Goal: Task Accomplishment & Management: Manage account settings

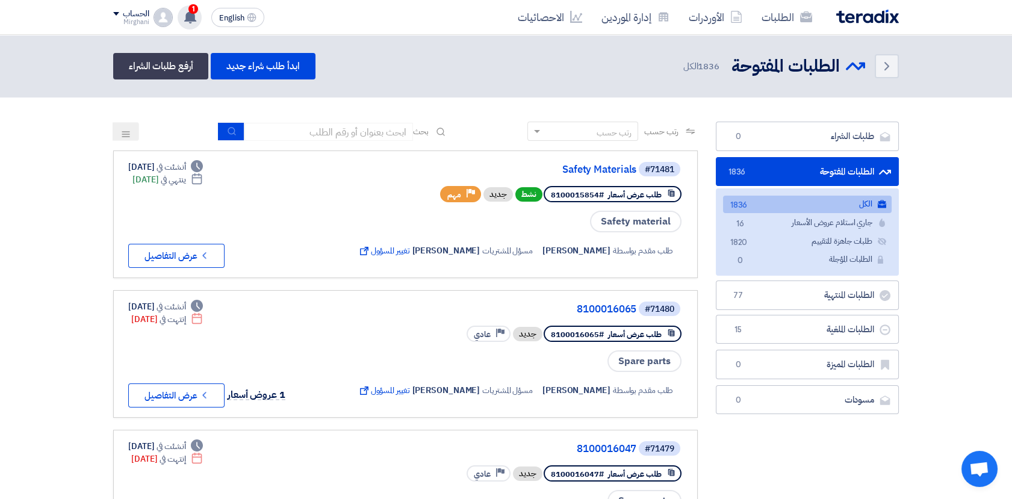
click at [196, 18] on icon at bounding box center [190, 16] width 13 height 13
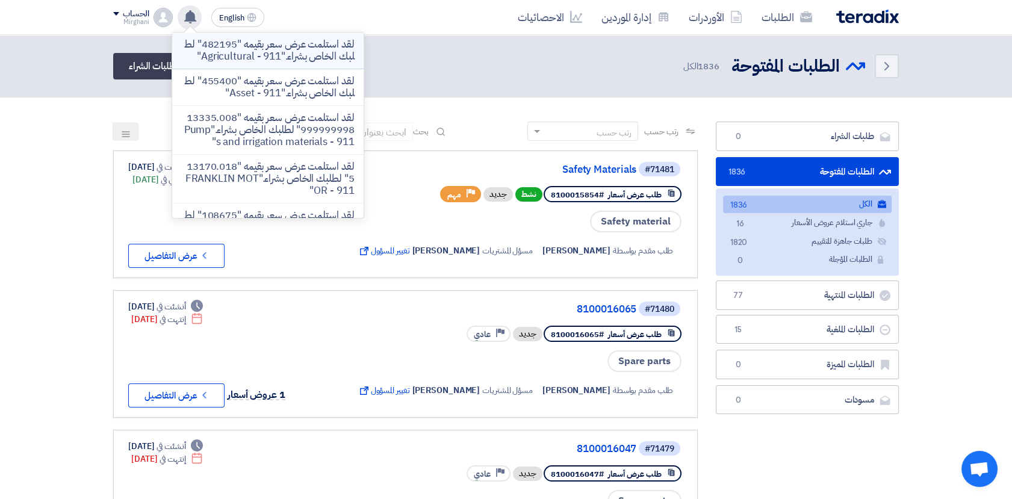
click at [269, 60] on p "لقد استلمت عرض سعر بقيمه "482195" لطلبك الخاص بشراء."Agricultural - 911"" at bounding box center [268, 51] width 172 height 24
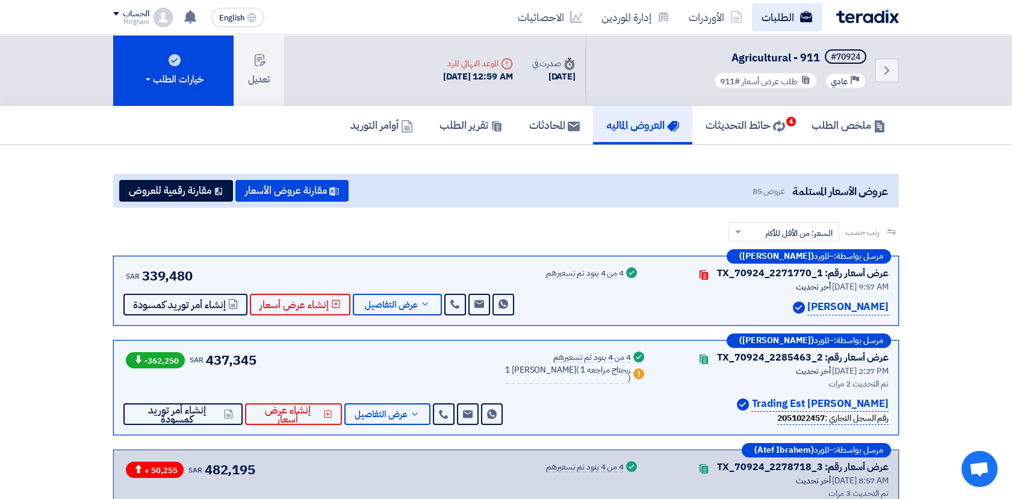
click at [773, 21] on link "الطلبات" at bounding box center [787, 17] width 70 height 28
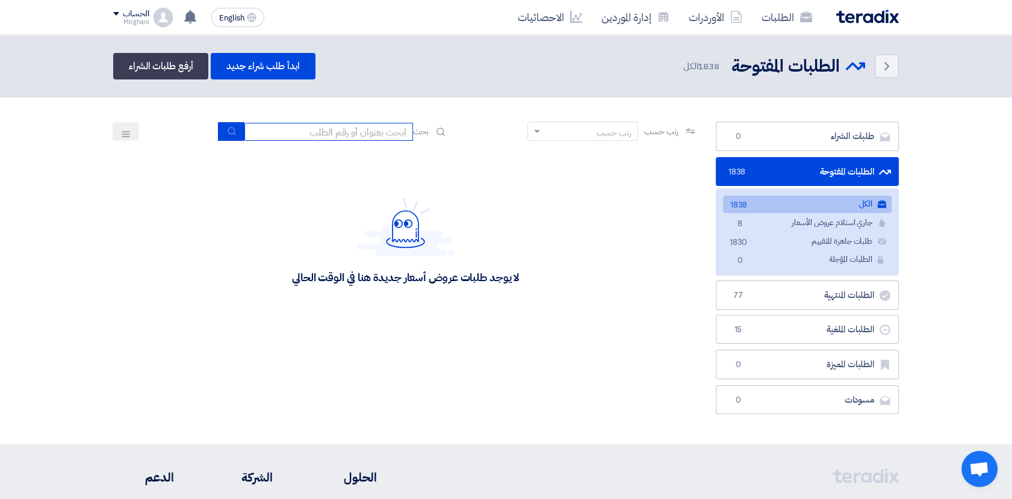
click at [403, 128] on input at bounding box center [328, 132] width 169 height 18
paste input "8100015829"
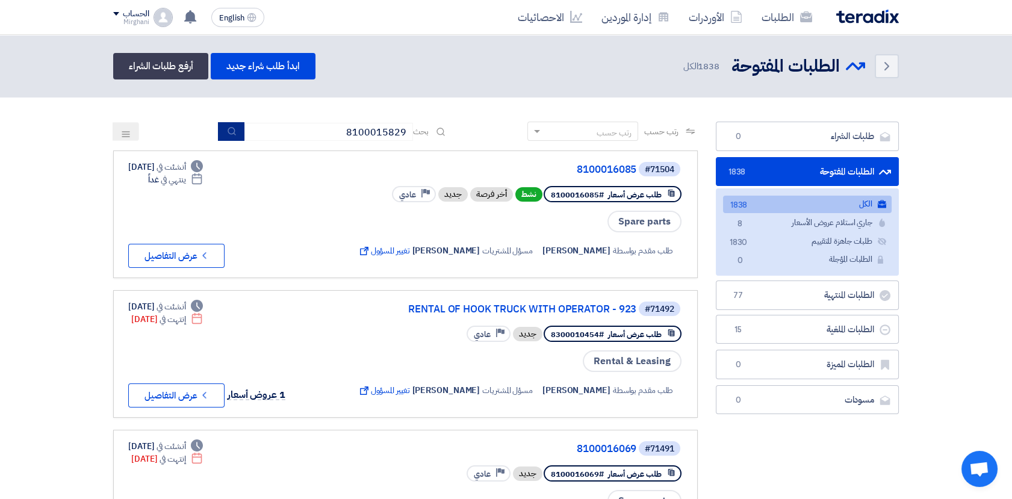
click at [223, 134] on button "submit" at bounding box center [231, 131] width 26 height 19
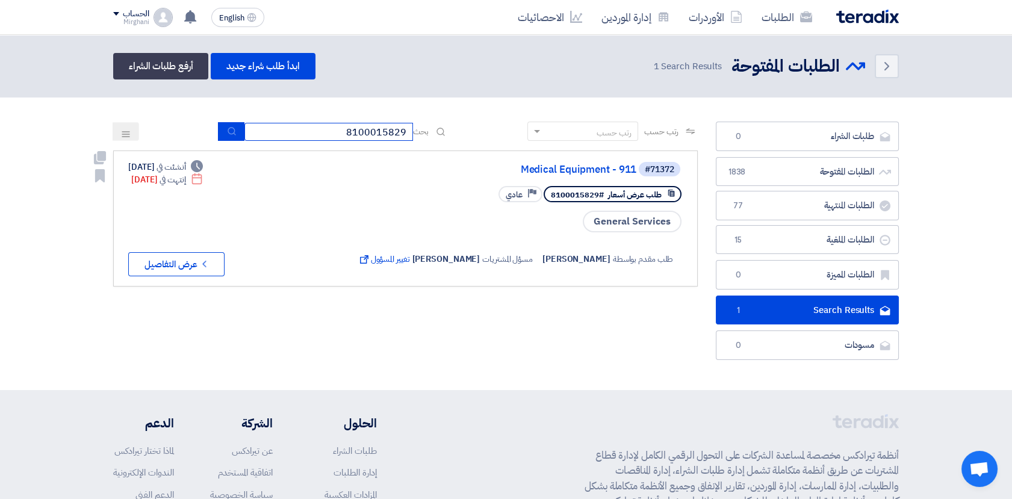
drag, startPoint x: 323, startPoint y: 135, endPoint x: 435, endPoint y: 158, distance: 113.6
click at [435, 158] on app-rfq-listing-content "رتب حسب رتب حسب بحث 8100015829 مجال الطلب مسؤول المشتريات نوع الطلب" at bounding box center [405, 204] width 585 height 165
paste input "300010352"
type input "8300010352"
click at [227, 132] on icon "submit" at bounding box center [232, 131] width 10 height 10
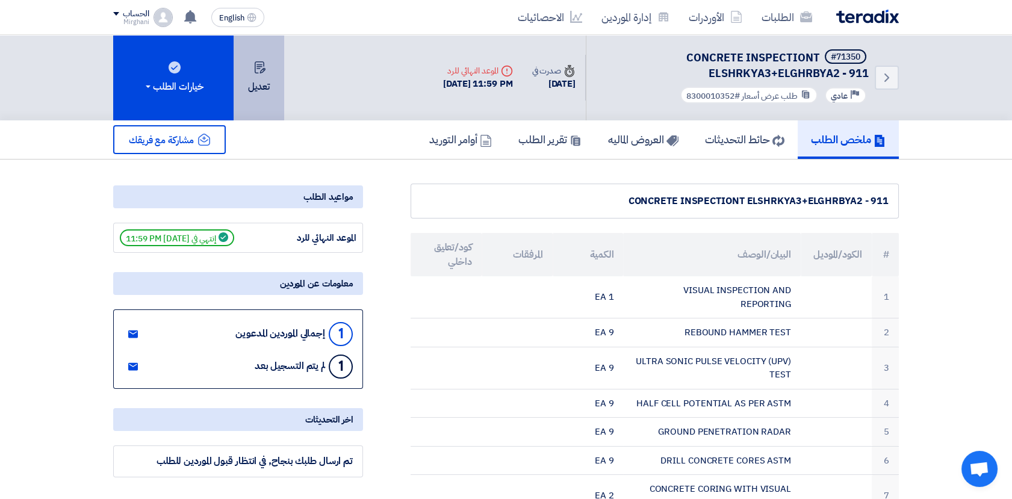
click at [250, 96] on button "تعديل" at bounding box center [259, 78] width 51 height 86
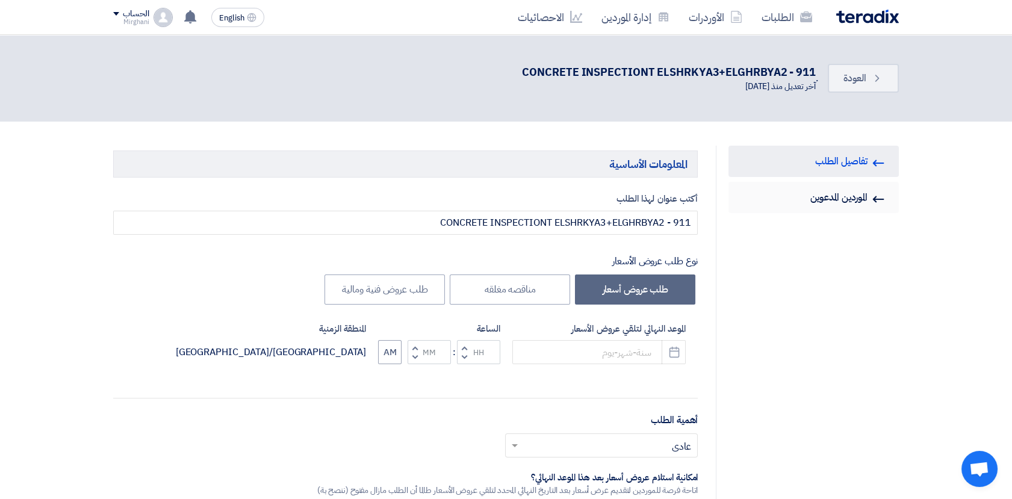
type input "[DATE]"
type input "11"
type input "59"
click at [627, 347] on input "[DATE]" at bounding box center [598, 352] width 173 height 24
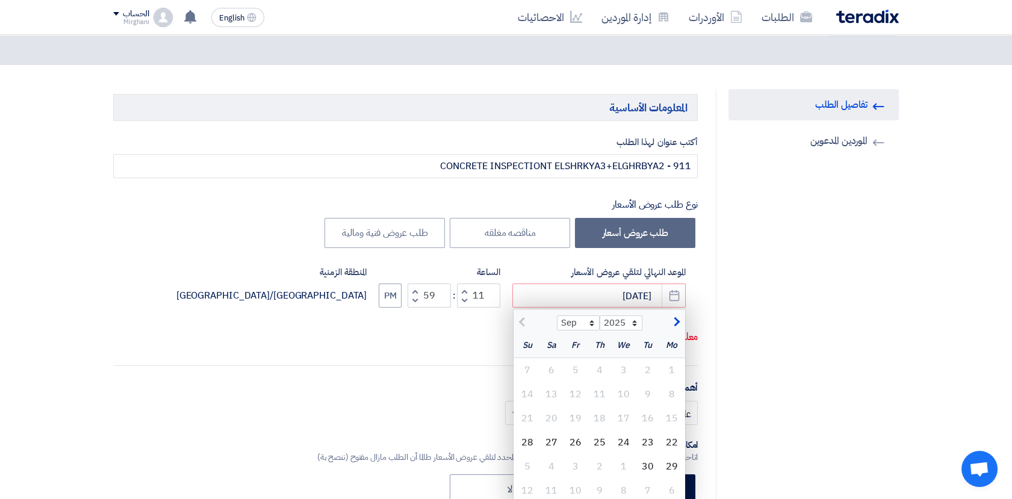
scroll to position [134, 0]
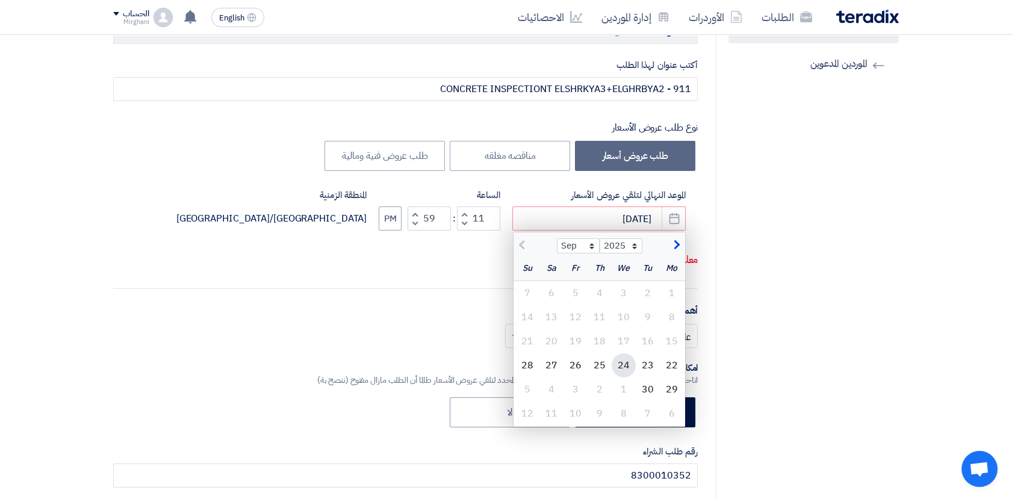
click at [629, 361] on div "24" at bounding box center [624, 365] width 24 height 24
type input "[DATE]"
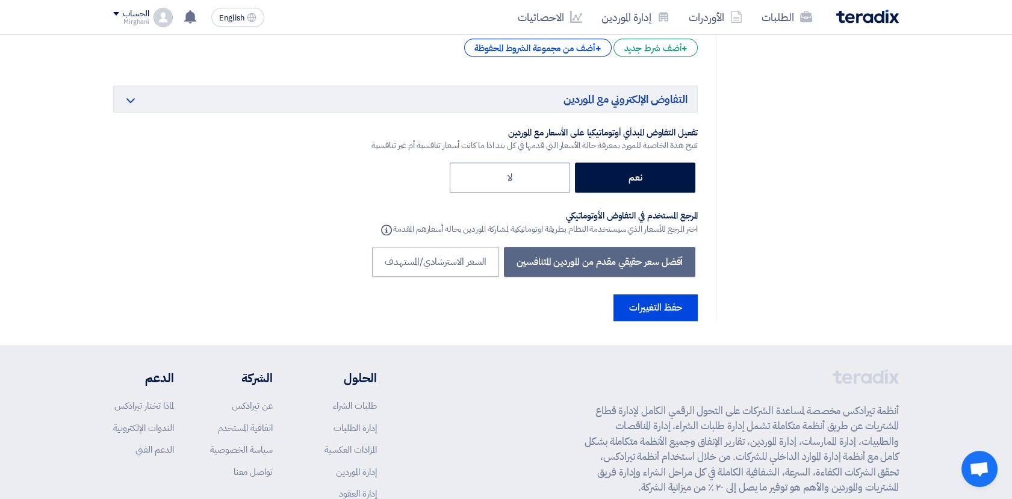
scroll to position [2787, 0]
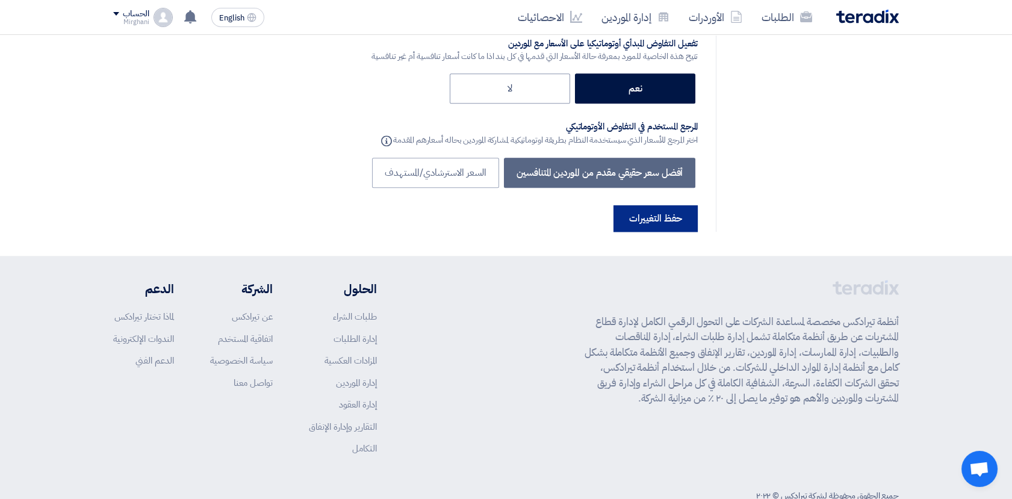
click at [655, 205] on button "حفظ التغييرات" at bounding box center [656, 218] width 84 height 26
click at [650, 205] on button "حفظ التغييرات" at bounding box center [656, 218] width 84 height 26
click at [653, 205] on button "حفظ التغييرات" at bounding box center [656, 218] width 84 height 26
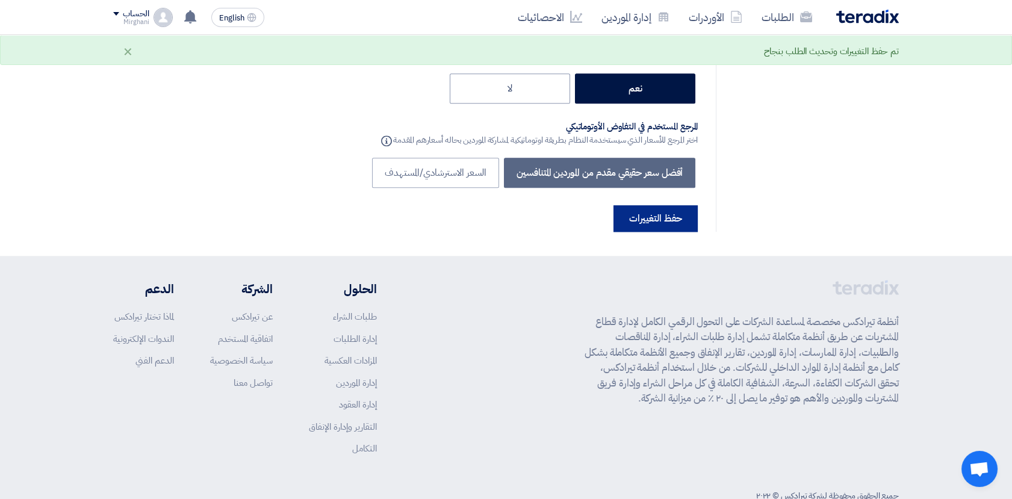
scroll to position [0, 0]
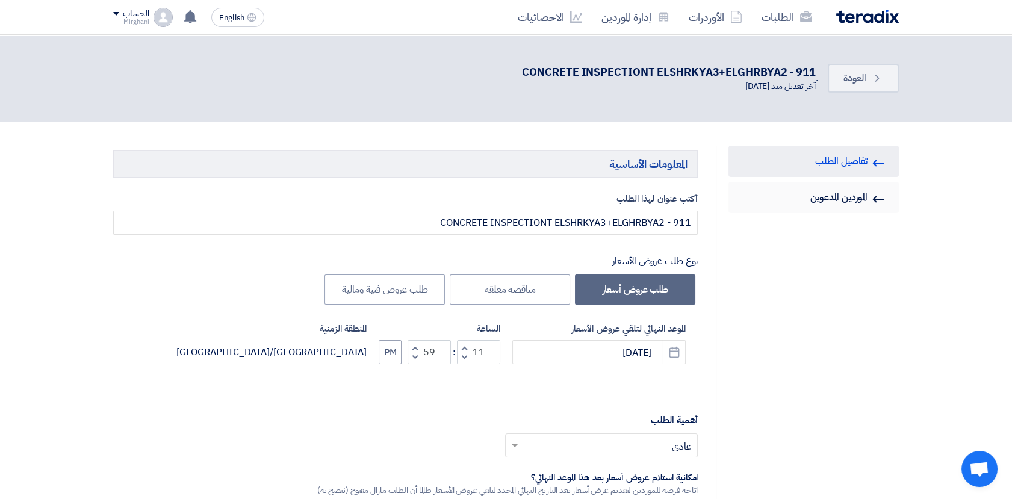
click at [811, 198] on link "Invited Suppliers الموردين المدعوين" at bounding box center [814, 197] width 170 height 31
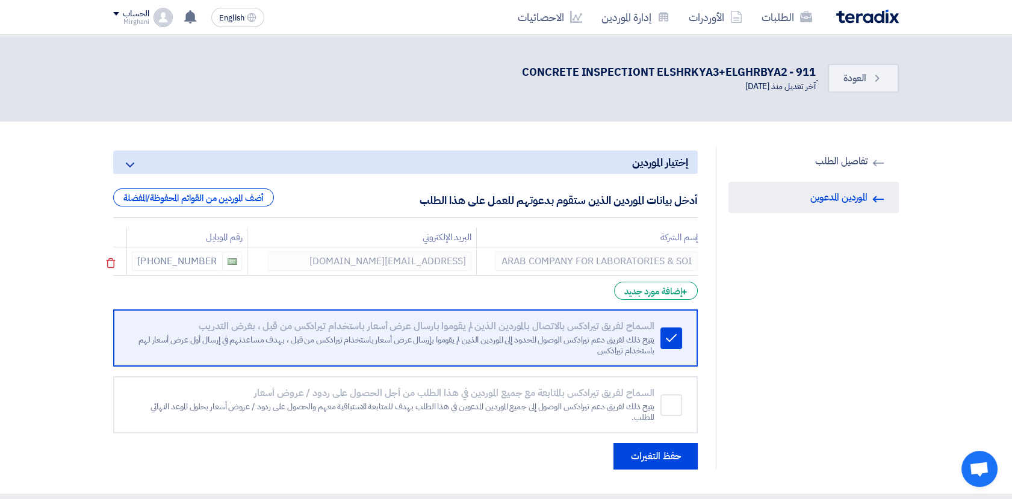
scroll to position [0, -1]
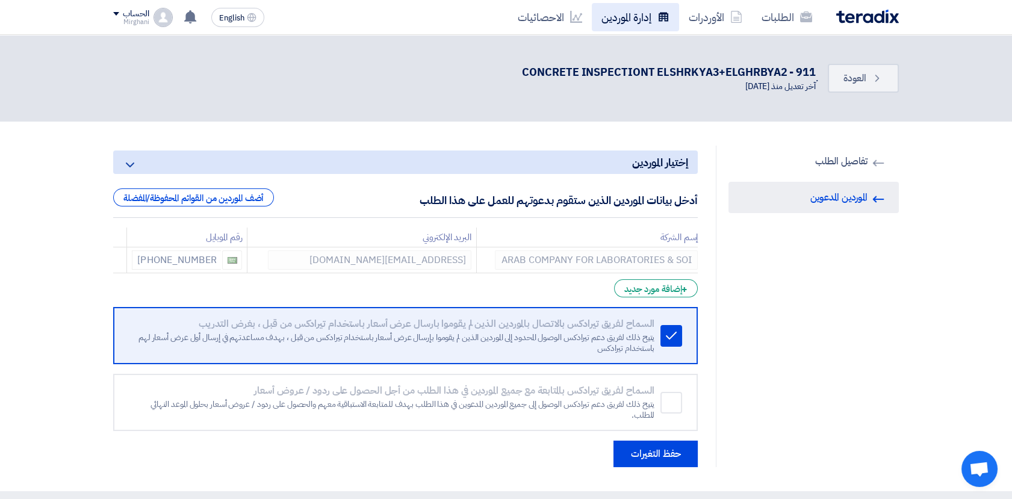
click at [614, 26] on link "إدارة الموردين" at bounding box center [635, 17] width 87 height 28
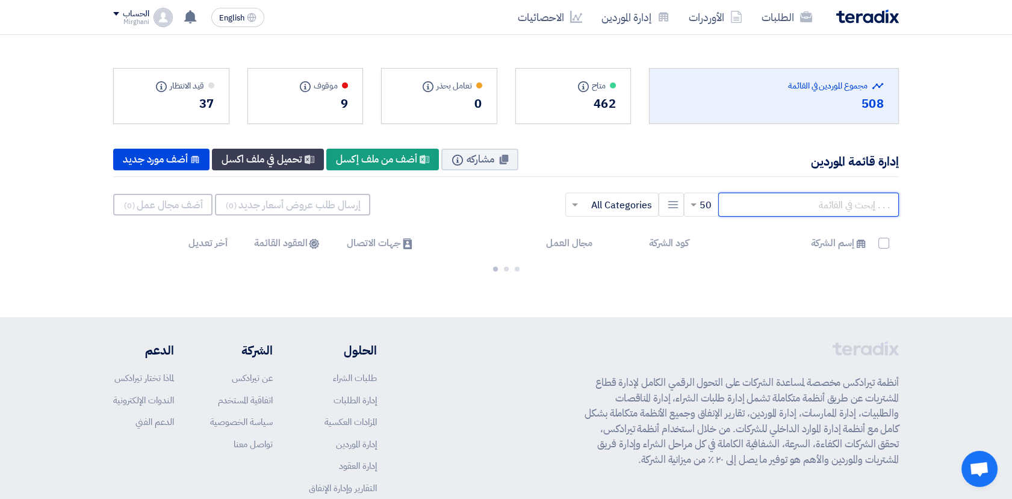
click at [814, 203] on input "text" at bounding box center [808, 205] width 181 height 24
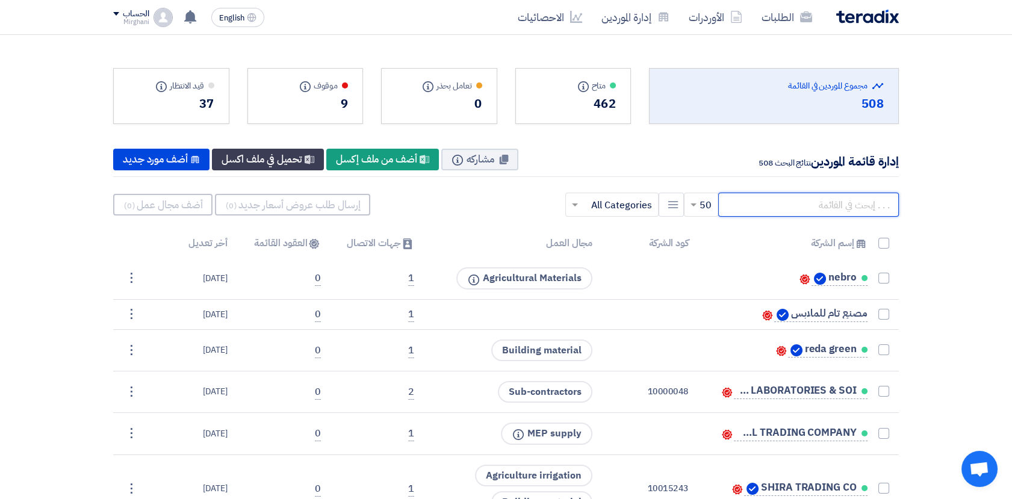
paste input "ARAB COMPANY"
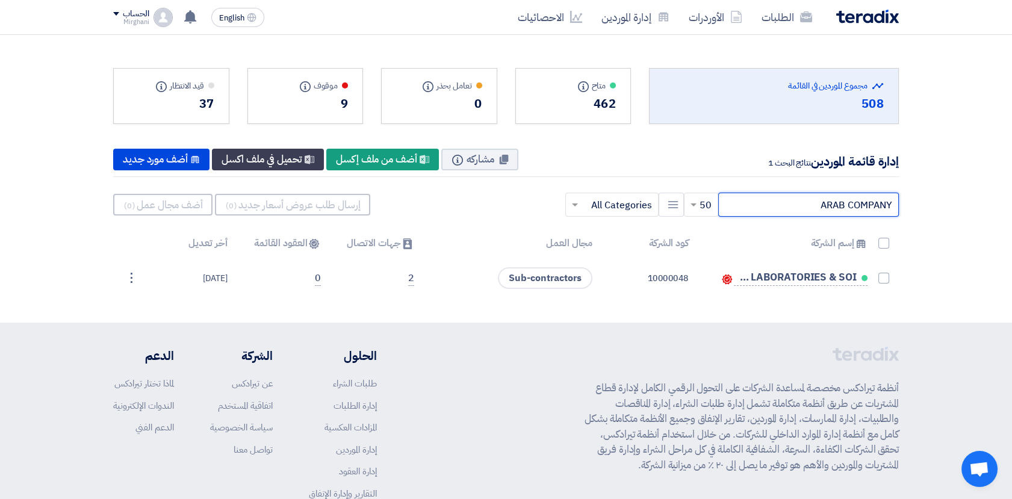
type input "ARAB COMPANY"
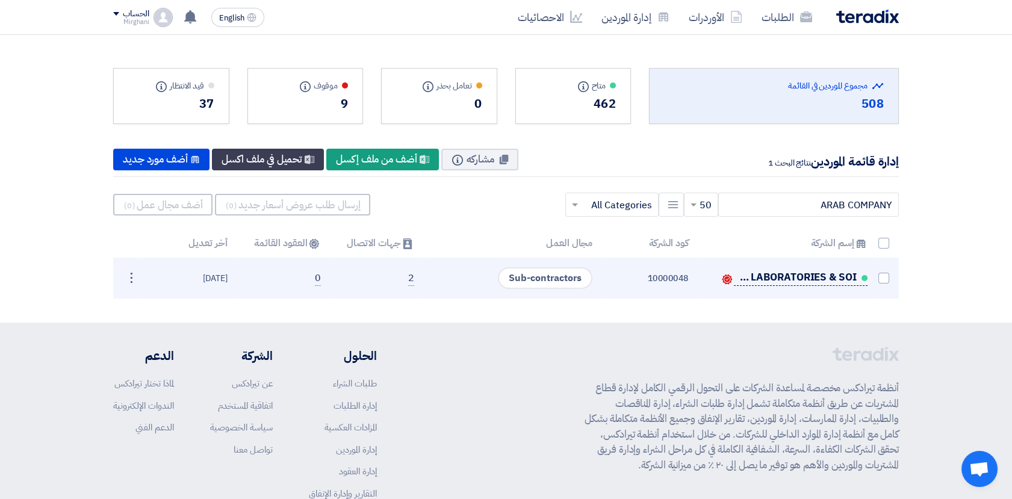
click at [760, 272] on link "ARAB COMPANY FOR LABORATORIES & SOI" at bounding box center [801, 278] width 134 height 15
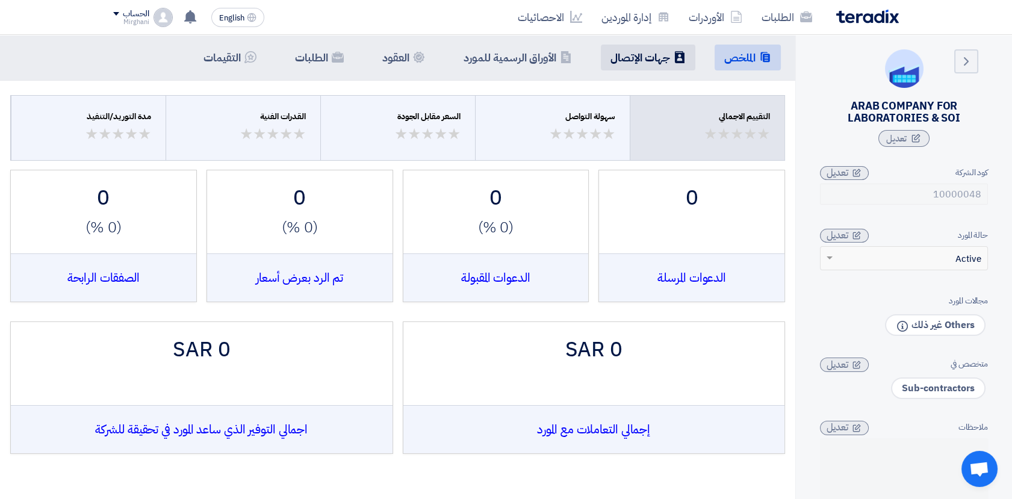
click at [644, 55] on h5 "جهات الإتصال" at bounding box center [641, 58] width 60 height 14
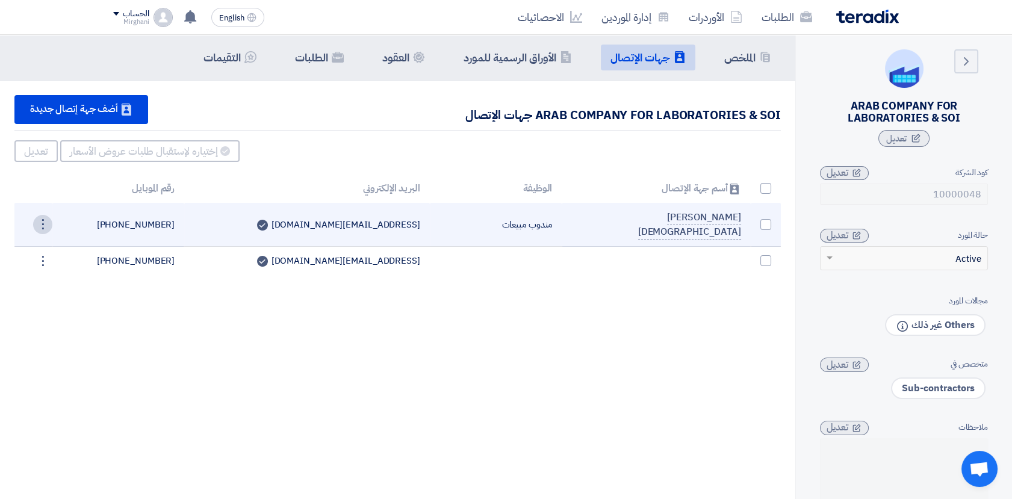
click at [50, 215] on div "⋮" at bounding box center [42, 224] width 19 height 19
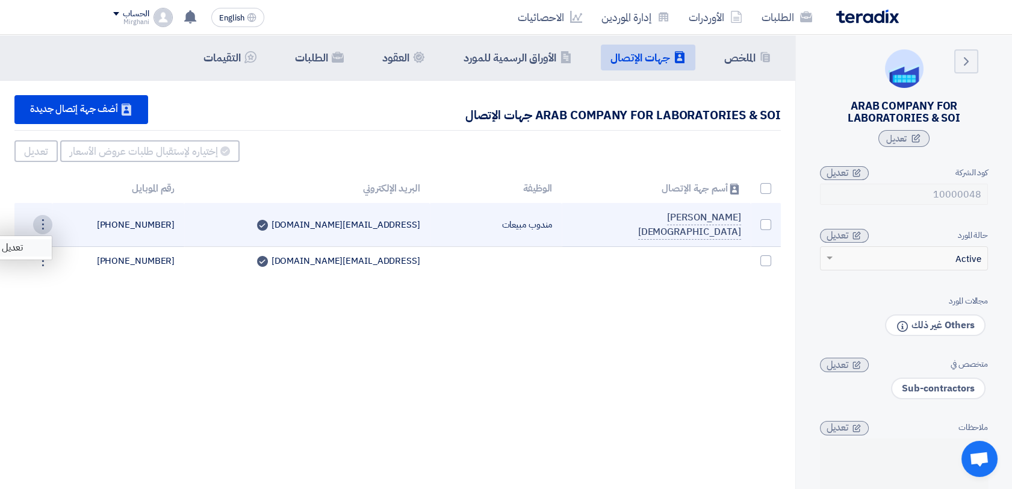
click at [22, 239] on link "تعديل" at bounding box center [22, 247] width 59 height 17
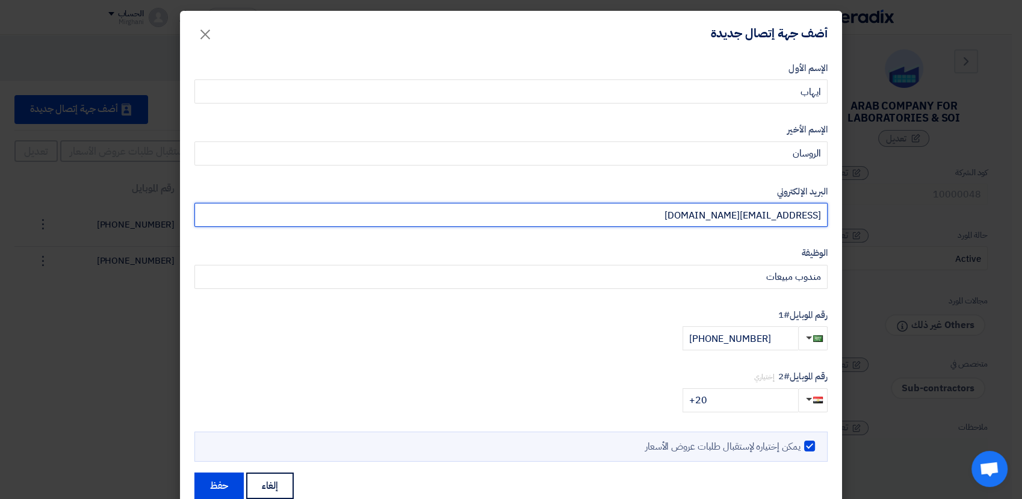
drag, startPoint x: 721, startPoint y: 214, endPoint x: 851, endPoint y: 234, distance: 131.5
click at [851, 234] on modal-container "أضف جهة إتصال جديدة × الإسم الأول [PERSON_NAME] الأخير ال[DEMOGRAPHIC_DATA] الب…" at bounding box center [511, 249] width 1022 height 499
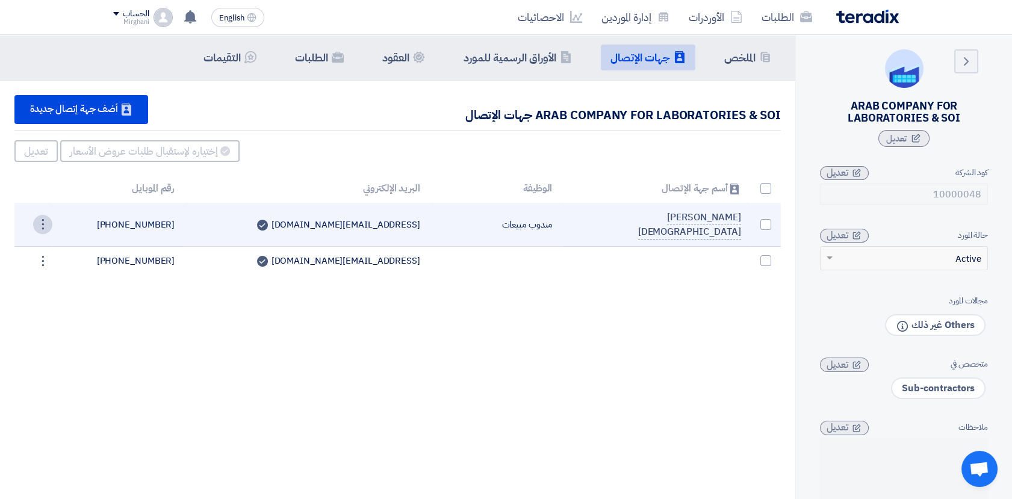
click at [51, 217] on div "⋮" at bounding box center [42, 224] width 19 height 19
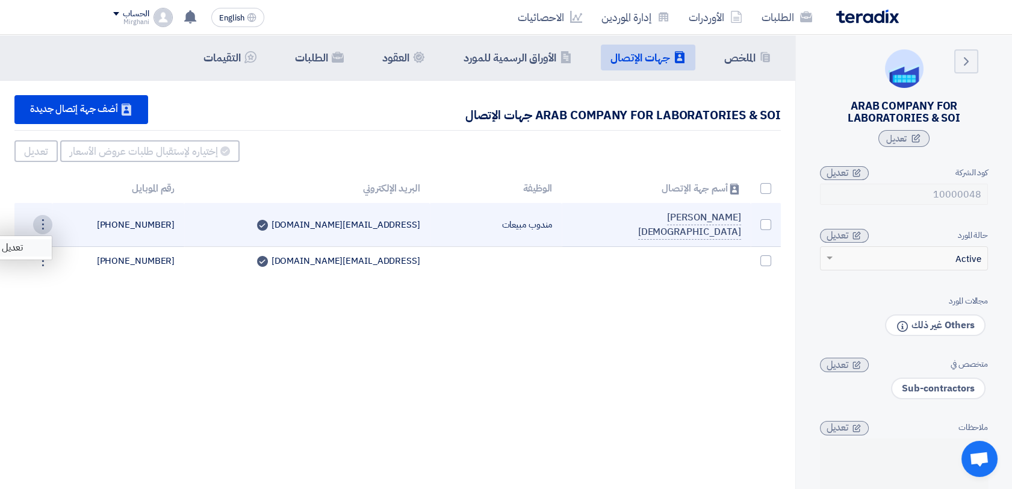
click at [19, 239] on link "تعديل" at bounding box center [22, 247] width 59 height 17
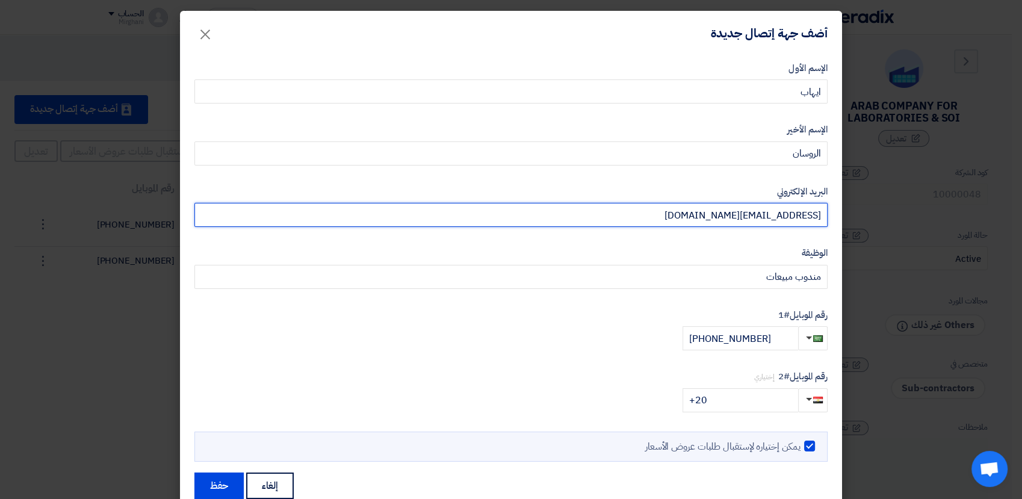
drag, startPoint x: 716, startPoint y: 216, endPoint x: 844, endPoint y: 246, distance: 131.7
click at [842, 243] on div "الإسم الأول [PERSON_NAME] الأخير ال[DEMOGRAPHIC_DATA] البريد الإلكتروني [EMAIL_…" at bounding box center [511, 287] width 662 height 464
paste input "aceskhobar"
type input "[EMAIL_ADDRESS][DOMAIN_NAME]"
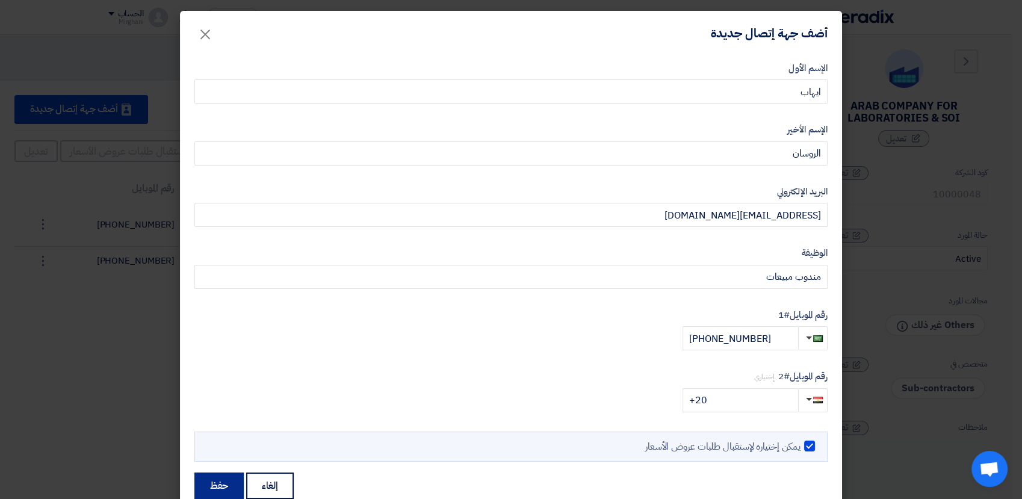
click at [226, 482] on button "حفظ" at bounding box center [218, 486] width 49 height 26
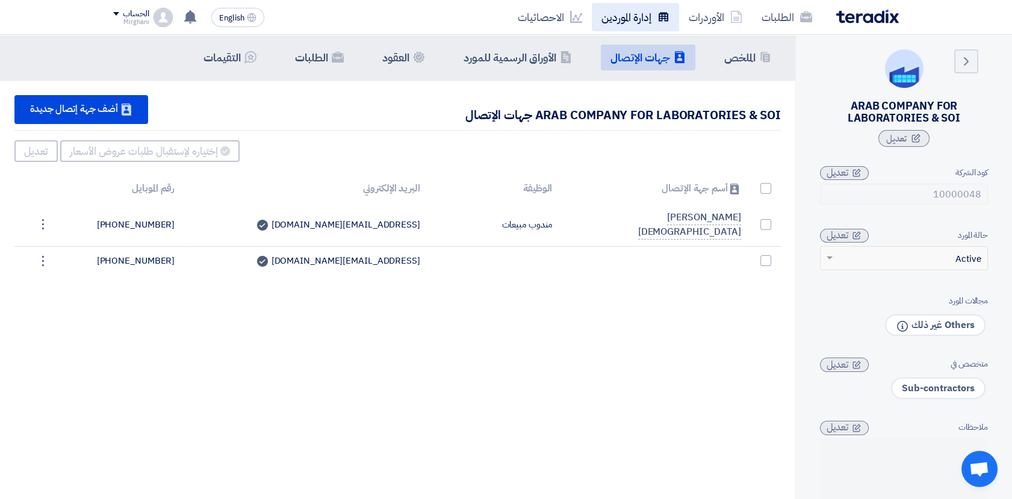
click at [624, 14] on link "إدارة الموردين" at bounding box center [635, 17] width 87 height 28
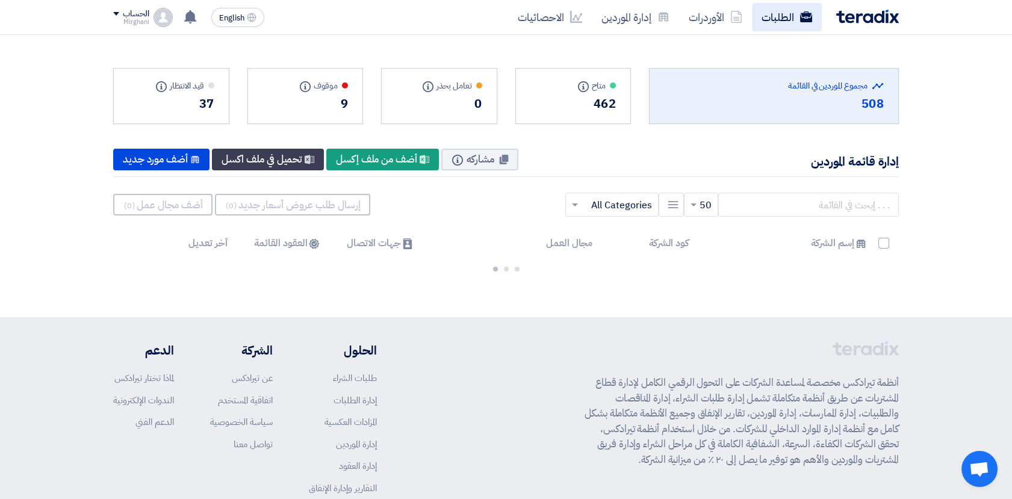
click at [781, 16] on link "الطلبات" at bounding box center [787, 17] width 70 height 28
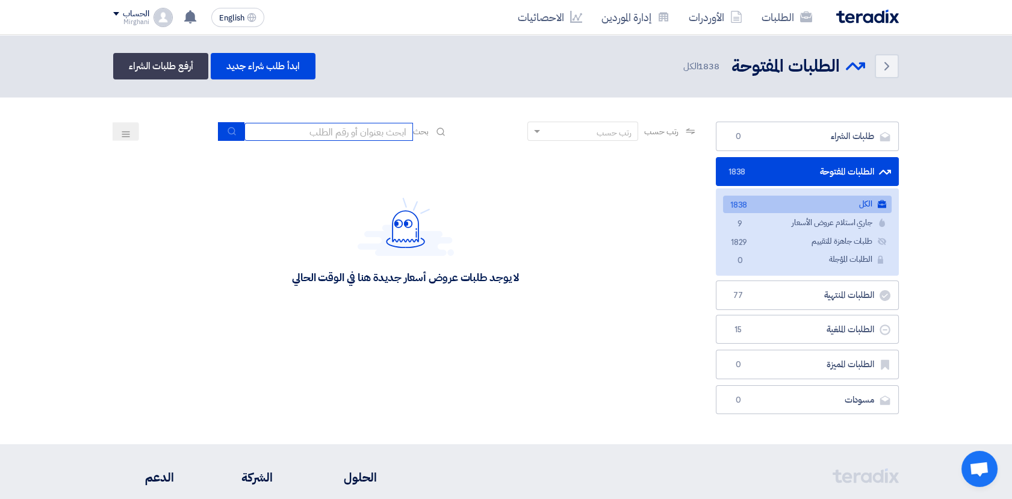
click at [382, 132] on input at bounding box center [328, 132] width 169 height 18
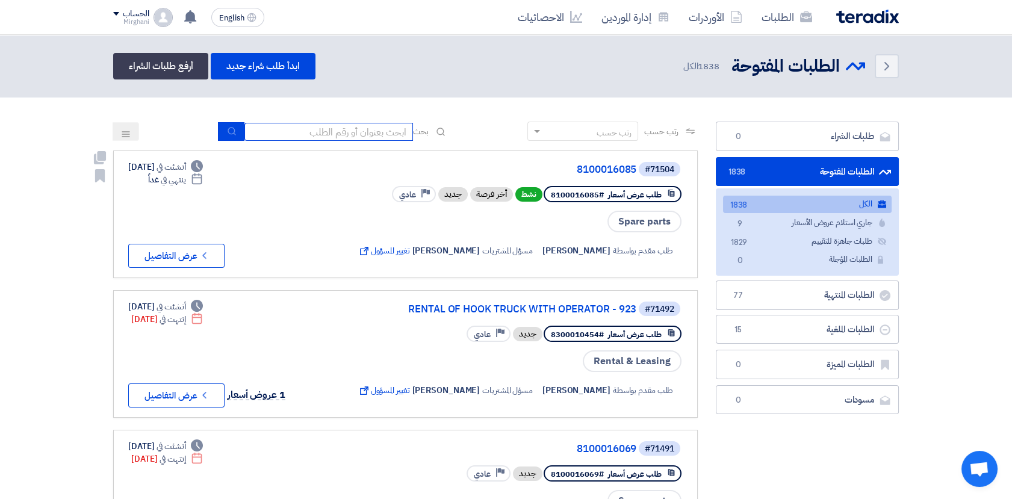
paste input "8300010352"
type input "8300010352"
click at [227, 132] on icon "submit" at bounding box center [232, 131] width 10 height 10
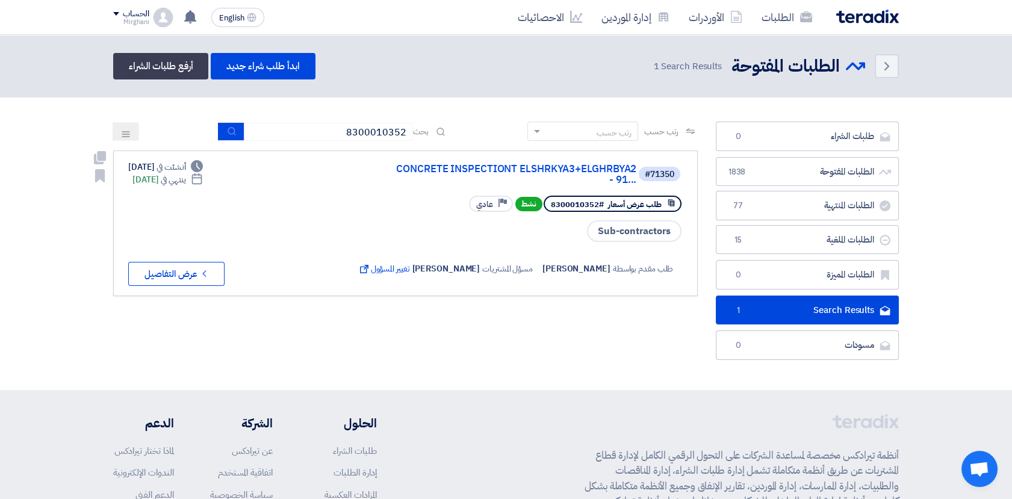
click at [206, 272] on icon "Check details" at bounding box center [204, 273] width 11 height 11
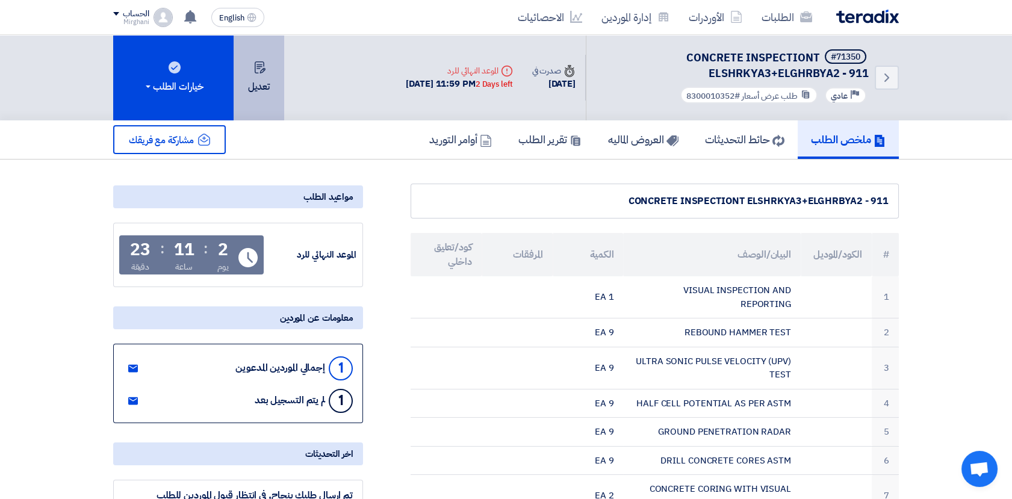
click at [264, 84] on button "تعديل" at bounding box center [259, 78] width 51 height 86
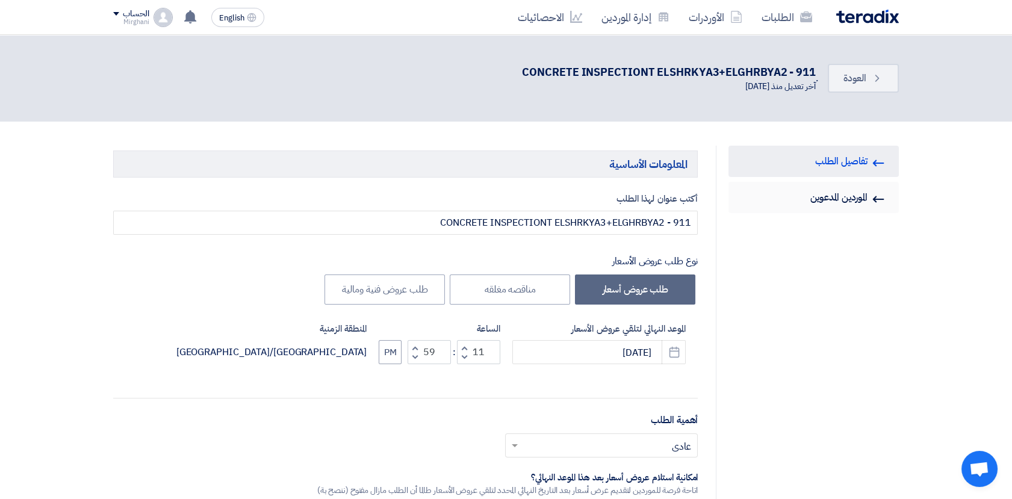
click at [831, 207] on link "Invited Suppliers الموردين المدعوين" at bounding box center [814, 197] width 170 height 31
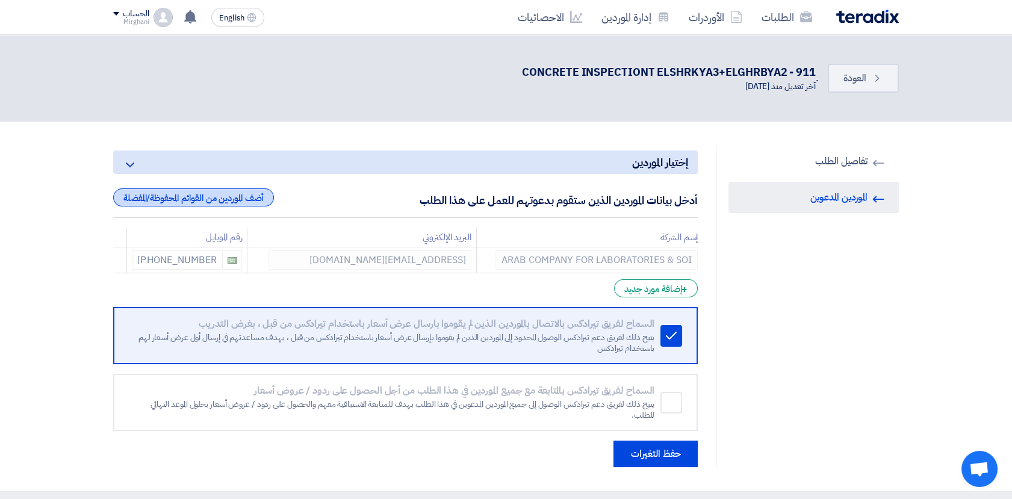
click at [235, 201] on div "أضف الموردين من القوائم المحفوظة/المفضلة" at bounding box center [193, 197] width 161 height 18
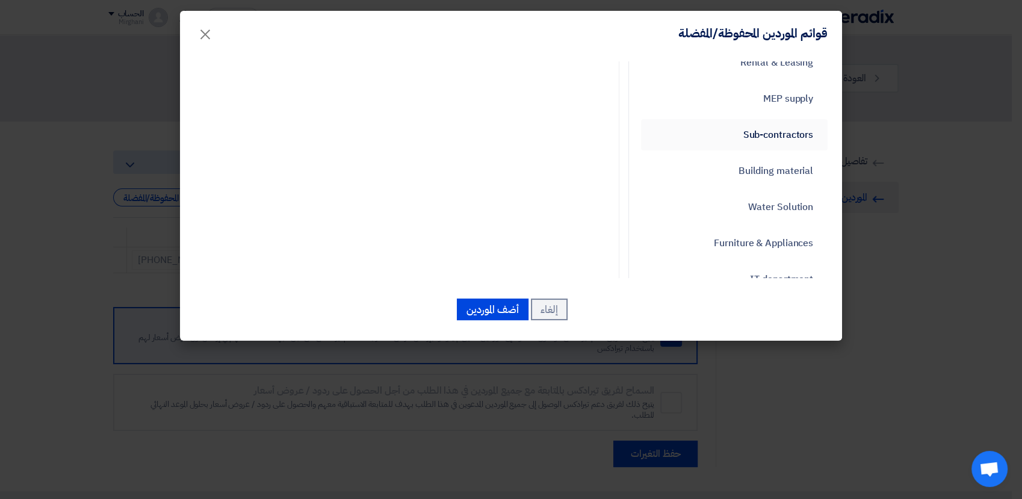
scroll to position [535, 0]
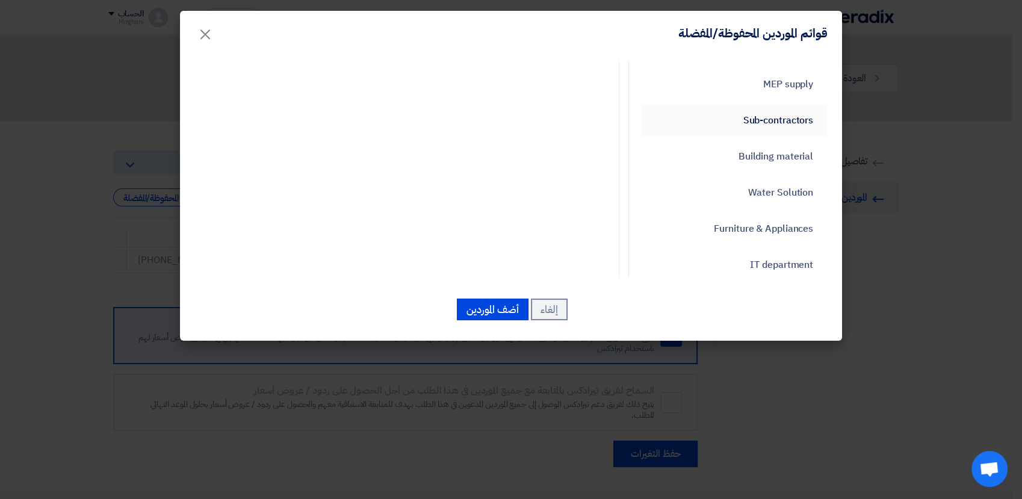
click at [762, 127] on link "Sub-contractors" at bounding box center [734, 120] width 187 height 31
click at [763, 126] on link "Sub-contractors" at bounding box center [734, 120] width 187 height 31
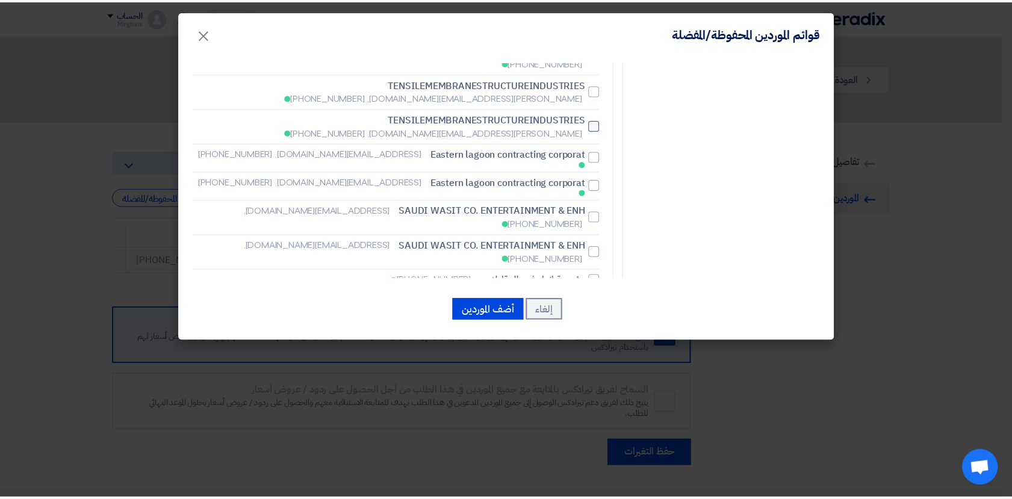
scroll to position [1977, 0]
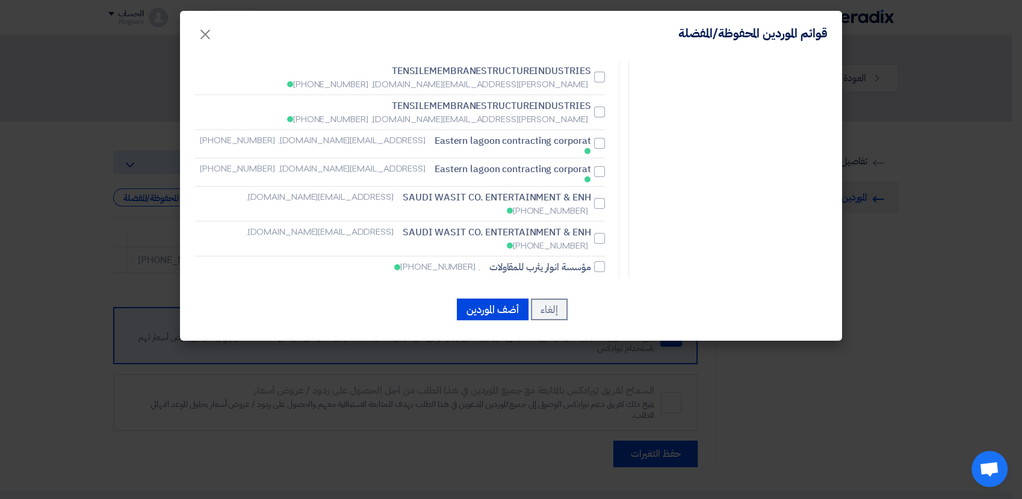
checkbox input "false"
click at [481, 306] on button "أضف الموردين" at bounding box center [493, 310] width 72 height 22
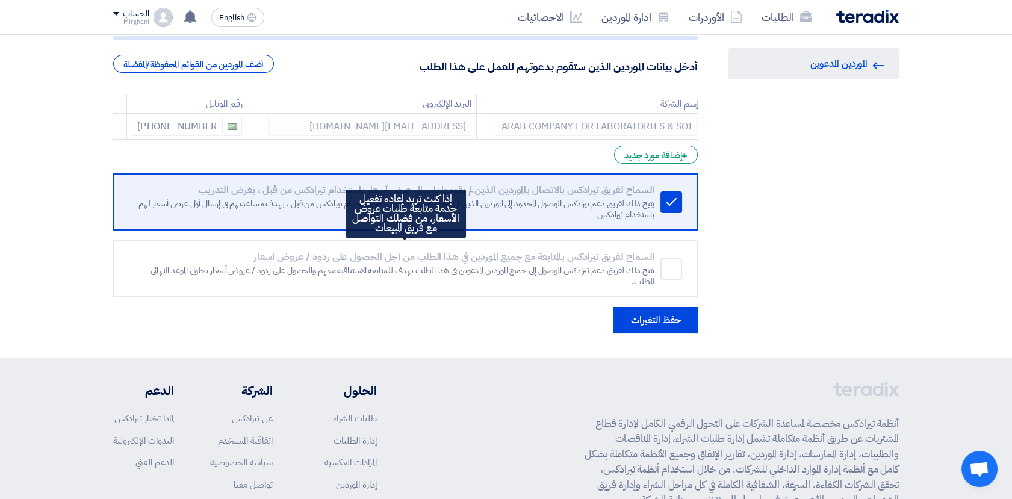
scroll to position [201, 0]
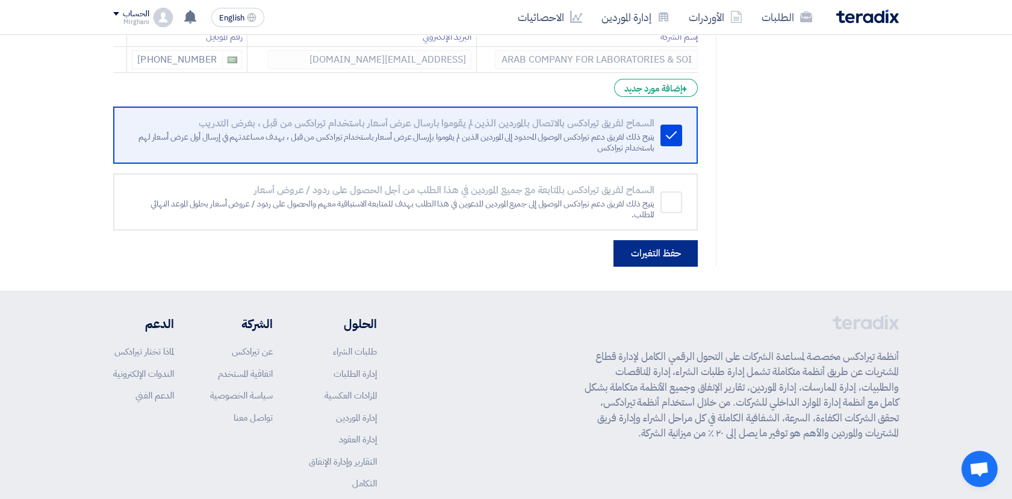
click at [661, 247] on button "حفظ التغيرات" at bounding box center [656, 253] width 84 height 26
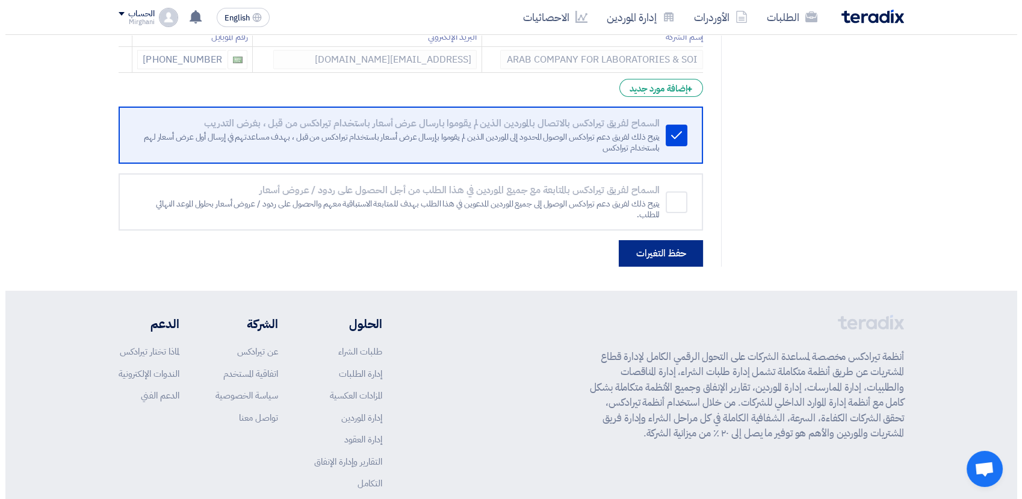
scroll to position [0, 0]
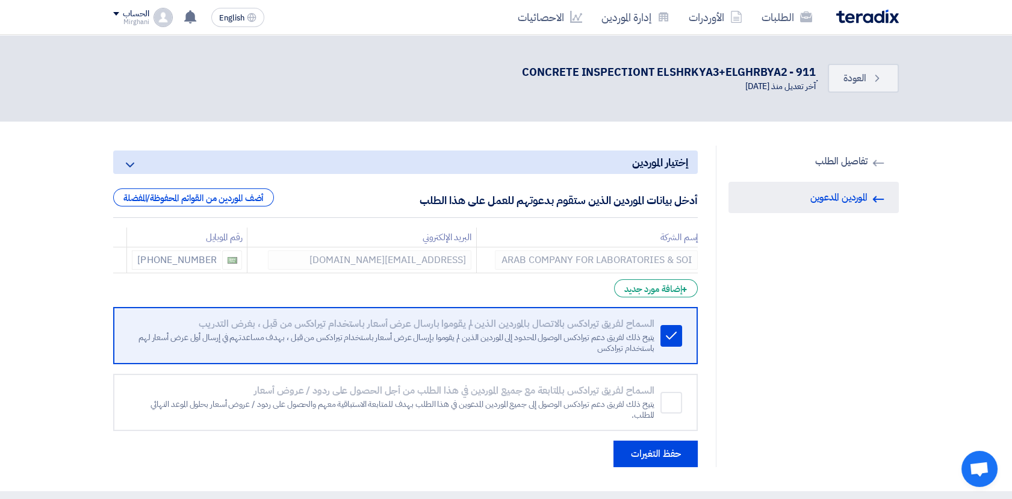
click at [117, 16] on div "الحساب" at bounding box center [131, 14] width 36 height 10
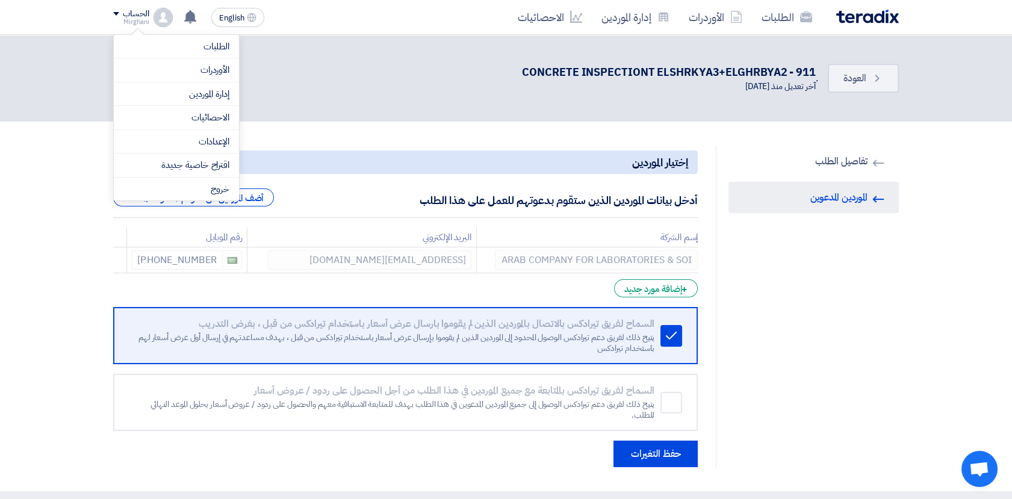
click at [117, 16] on div "الحساب" at bounding box center [131, 14] width 36 height 10
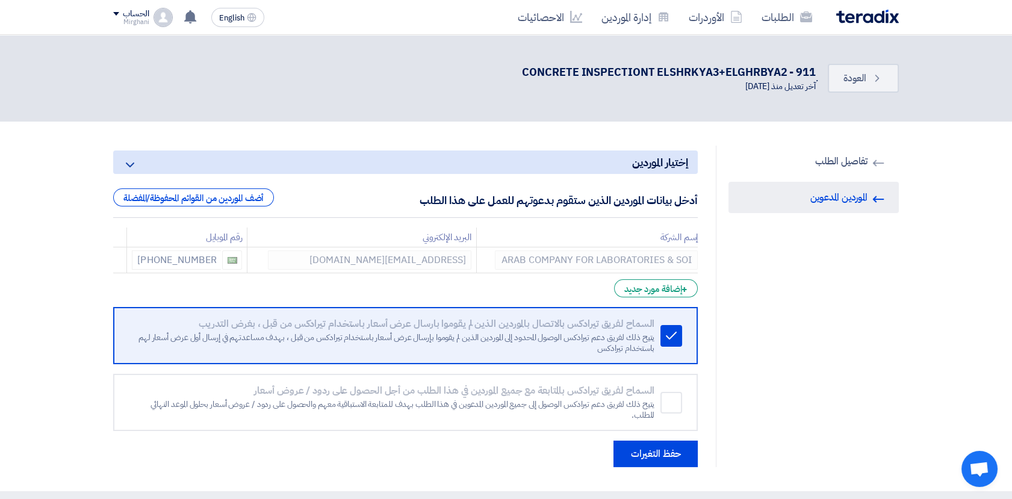
click at [117, 16] on div "الحساب" at bounding box center [131, 14] width 36 height 10
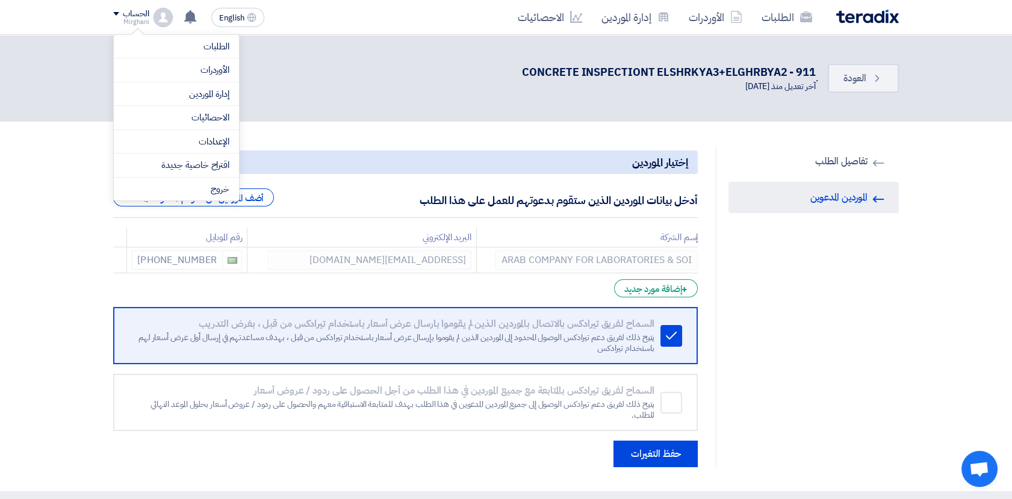
click at [115, 17] on div "الحساب" at bounding box center [131, 14] width 36 height 10
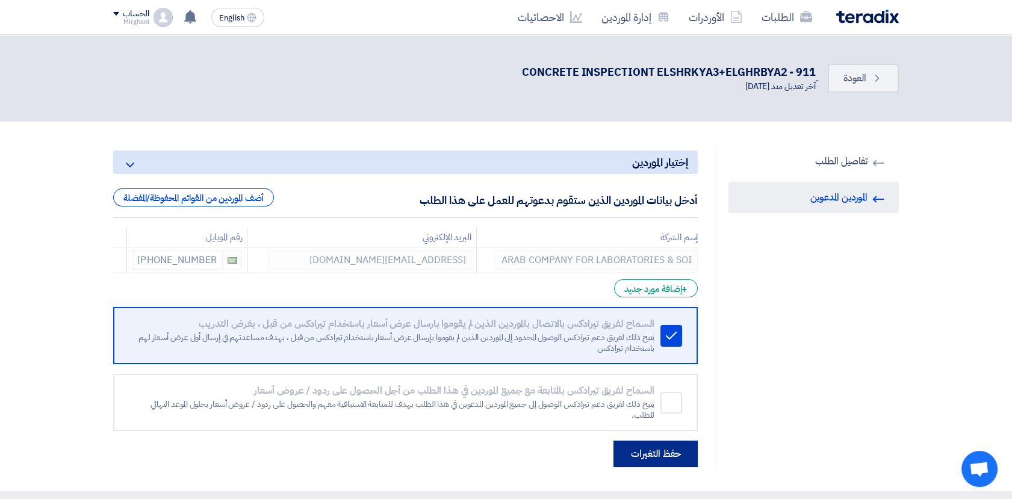
click at [674, 457] on button "حفظ التغيرات" at bounding box center [656, 454] width 84 height 26
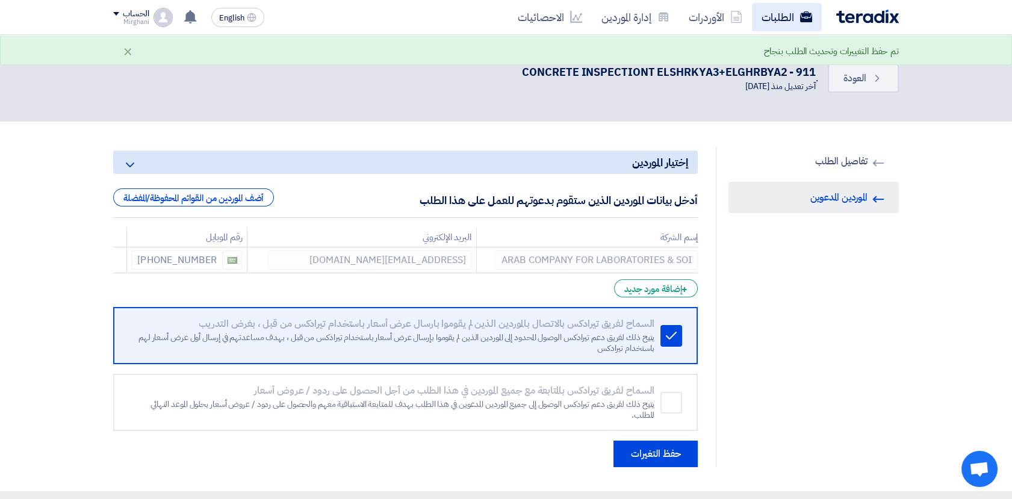
click at [789, 18] on link "الطلبات" at bounding box center [787, 17] width 70 height 28
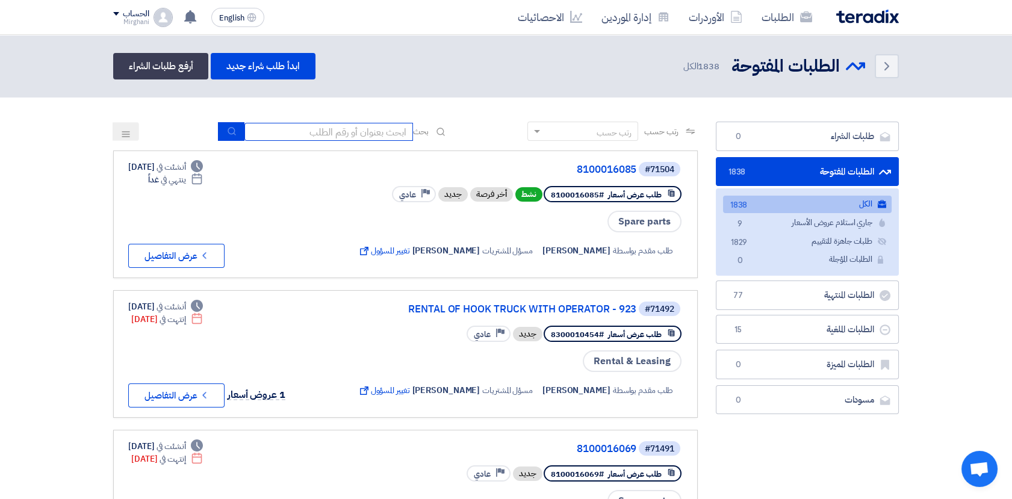
click at [353, 134] on input at bounding box center [328, 132] width 169 height 18
paste input "8300010352"
type input "8300010352"
click at [234, 129] on button "submit" at bounding box center [231, 131] width 26 height 19
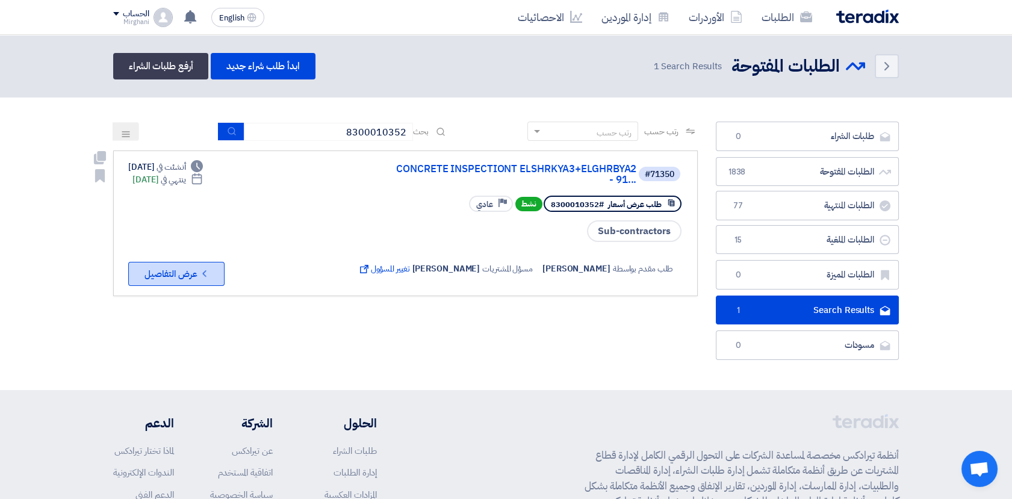
click at [177, 267] on button "Check details عرض التفاصيل" at bounding box center [176, 274] width 96 height 24
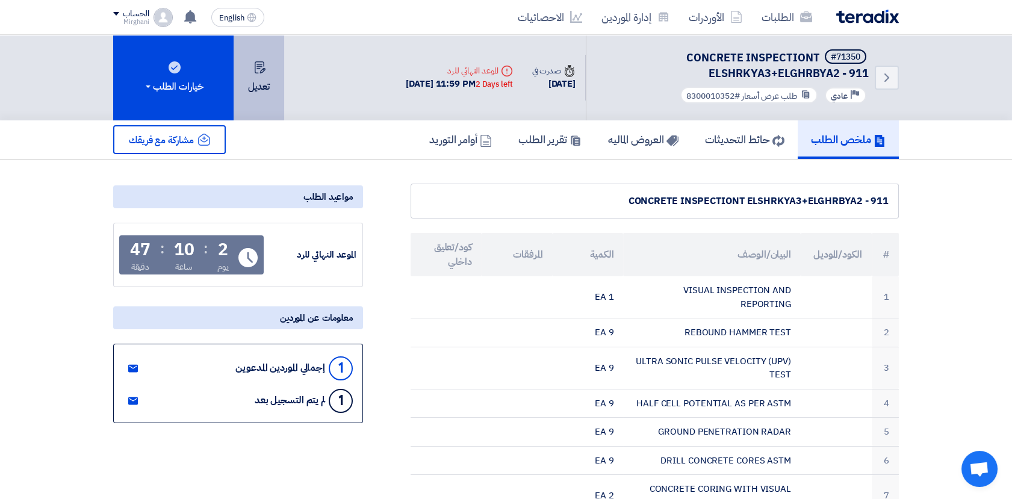
click at [268, 75] on button "تعديل" at bounding box center [259, 78] width 51 height 86
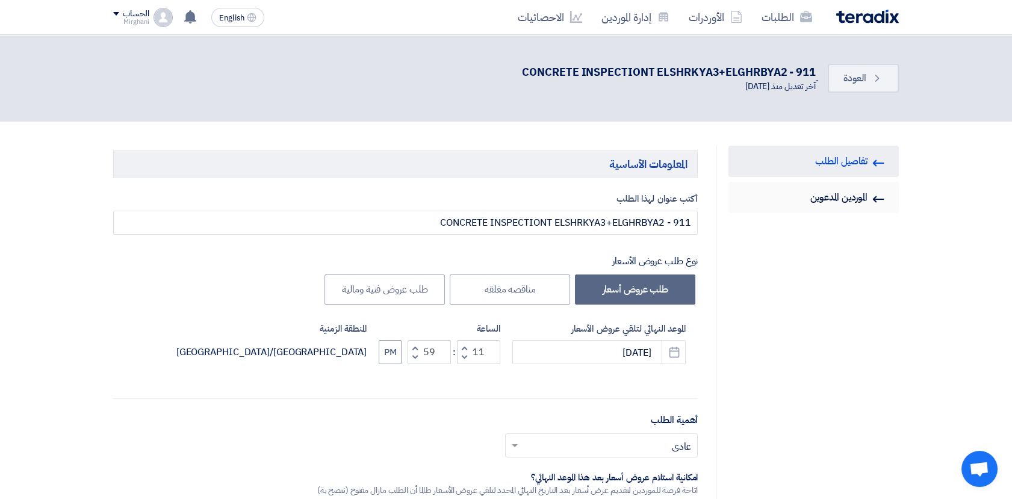
click at [840, 198] on link "Invited Suppliers الموردين المدعوين" at bounding box center [814, 197] width 170 height 31
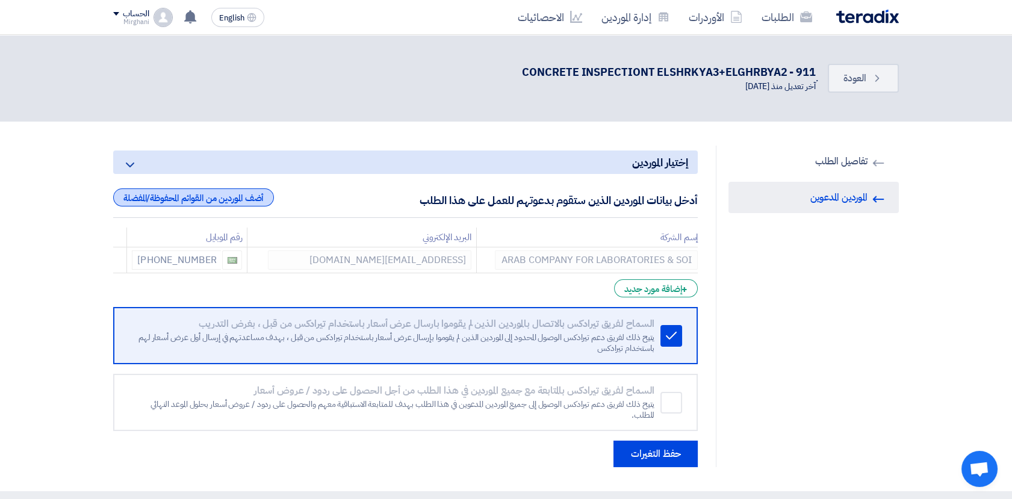
click at [225, 201] on div "أضف الموردين من القوائم المحفوظة/المفضلة" at bounding box center [193, 197] width 161 height 18
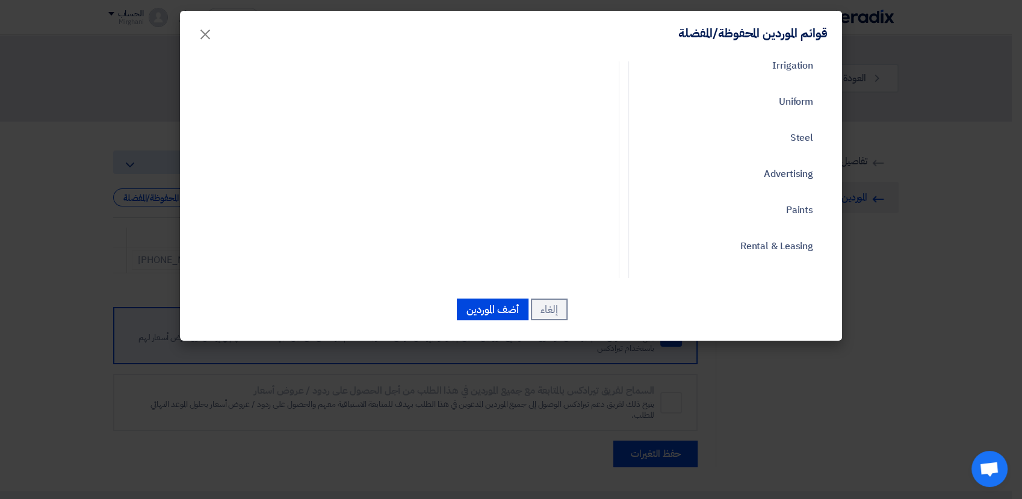
scroll to position [468, 0]
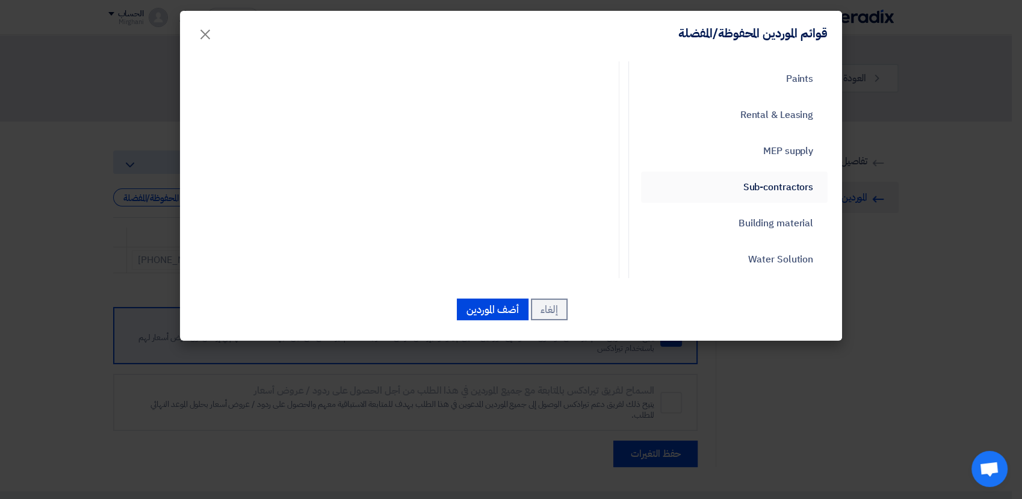
click at [770, 187] on link "Sub-contractors" at bounding box center [734, 187] width 187 height 31
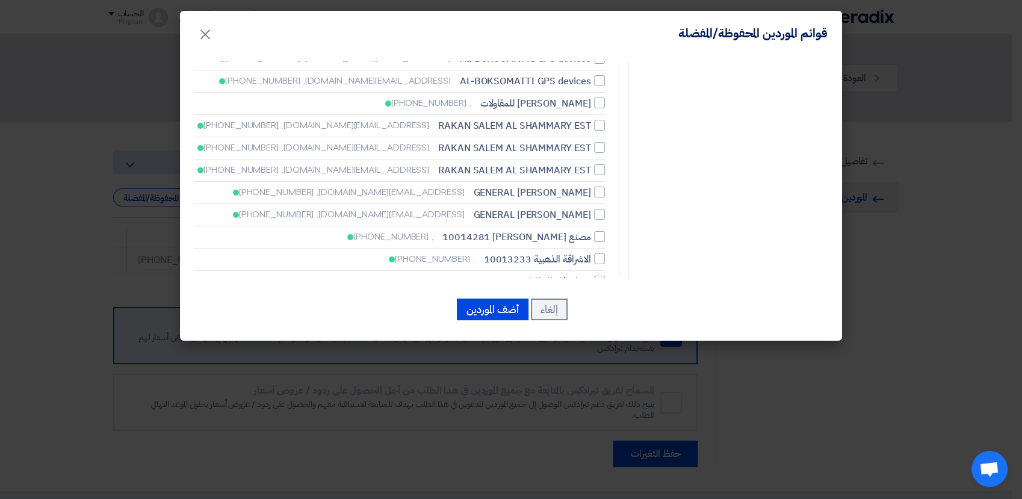
scroll to position [1338, 0]
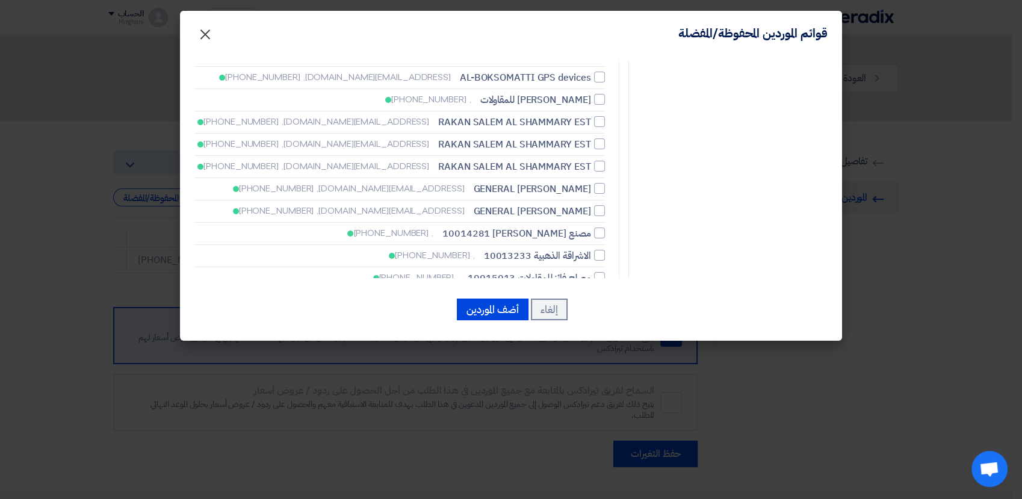
click at [199, 31] on span "×" at bounding box center [205, 34] width 14 height 36
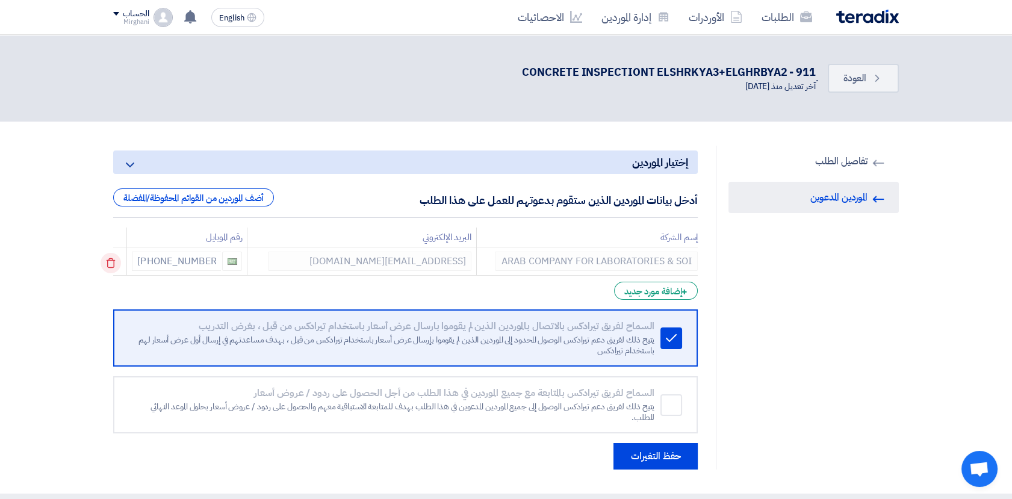
click at [117, 267] on icon at bounding box center [111, 263] width 20 height 20
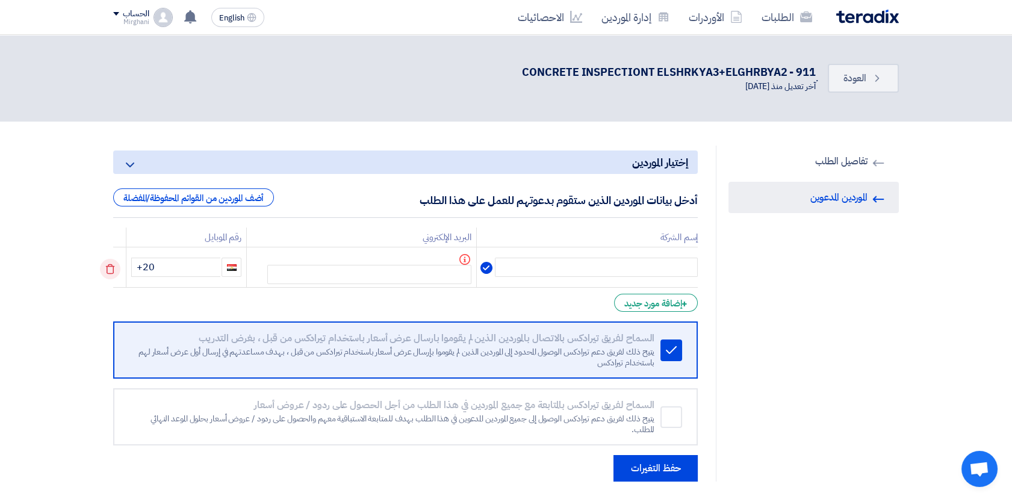
click at [118, 270] on icon at bounding box center [110, 269] width 20 height 20
click at [0, 0] on icon at bounding box center [0, 0] width 0 height 0
click at [237, 203] on div "أضف الموردين من القوائم المحفوظة/المفضلة" at bounding box center [193, 197] width 161 height 18
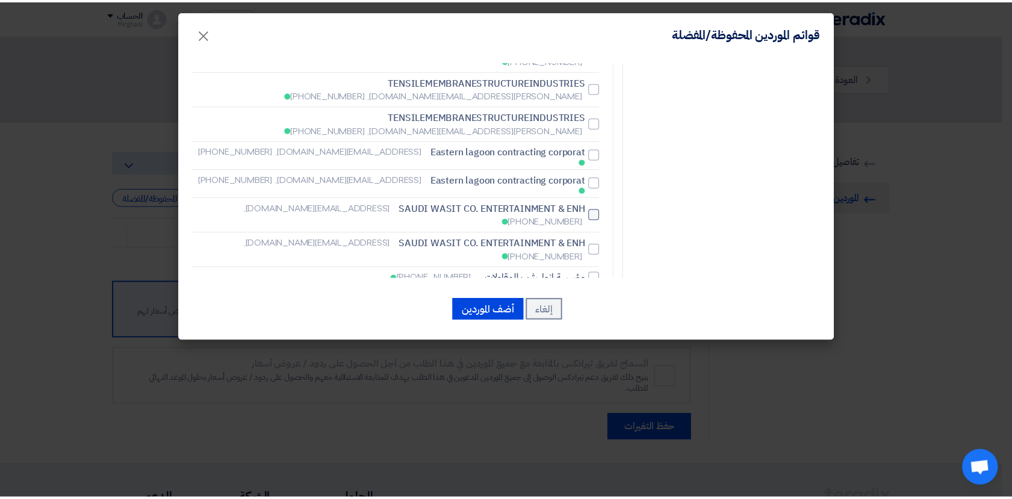
scroll to position [1977, 0]
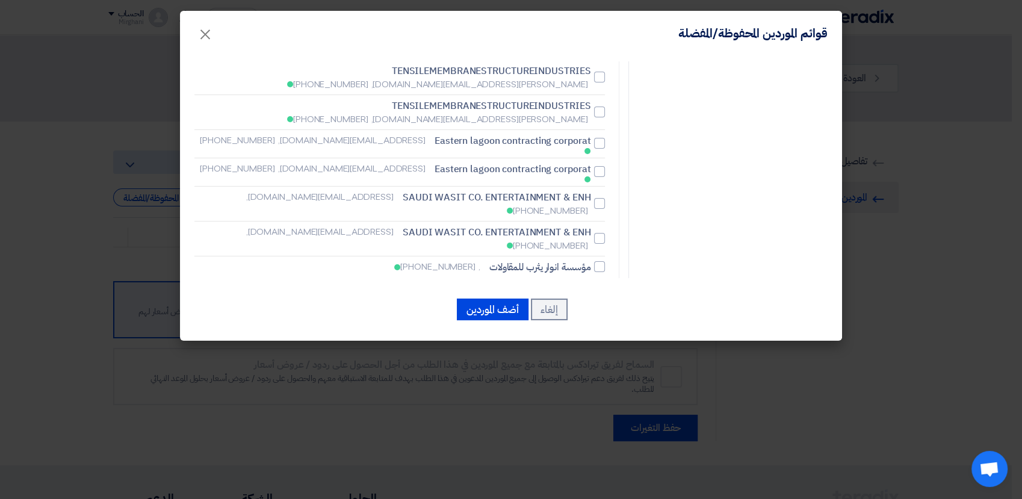
checkbox input "false"
click at [502, 303] on button "أضف الموردين" at bounding box center [493, 310] width 72 height 22
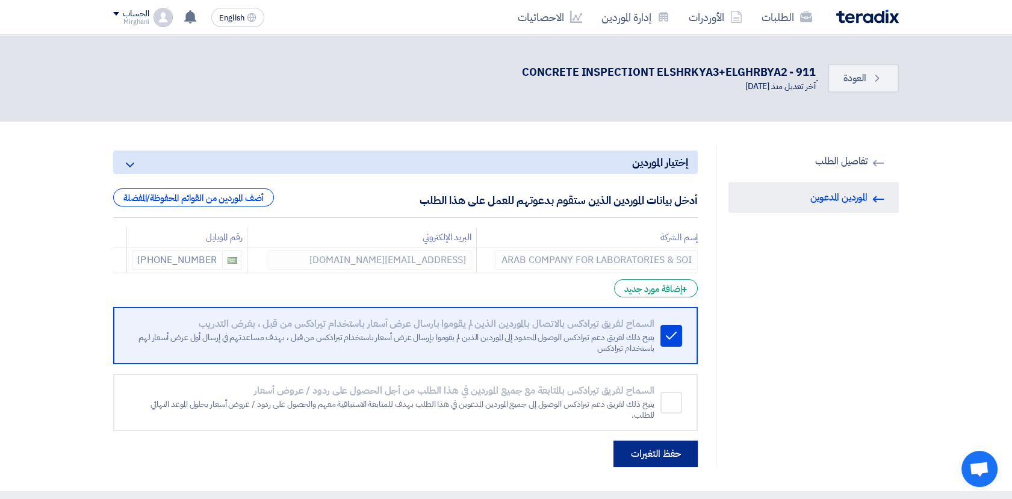
click at [655, 453] on button "حفظ التغيرات" at bounding box center [656, 454] width 84 height 26
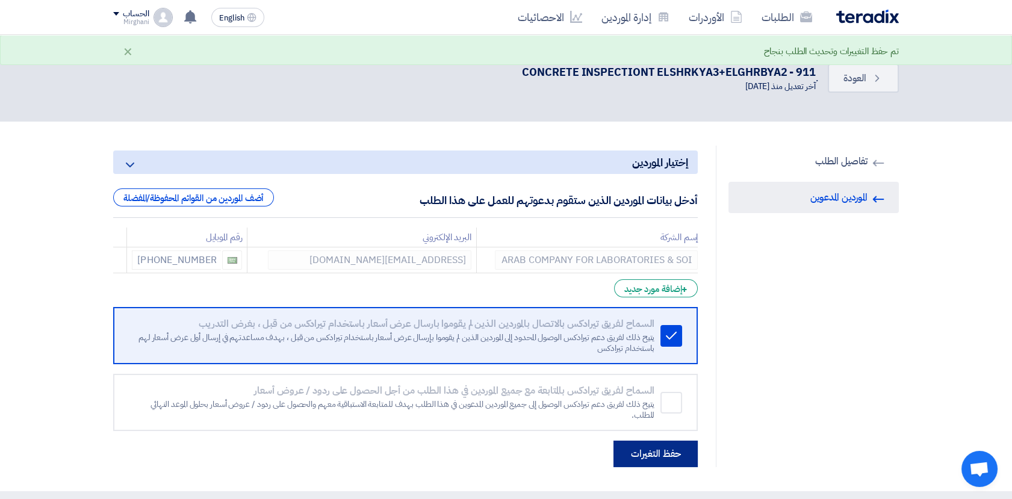
click at [655, 453] on button "حفظ التغيرات" at bounding box center [656, 454] width 84 height 26
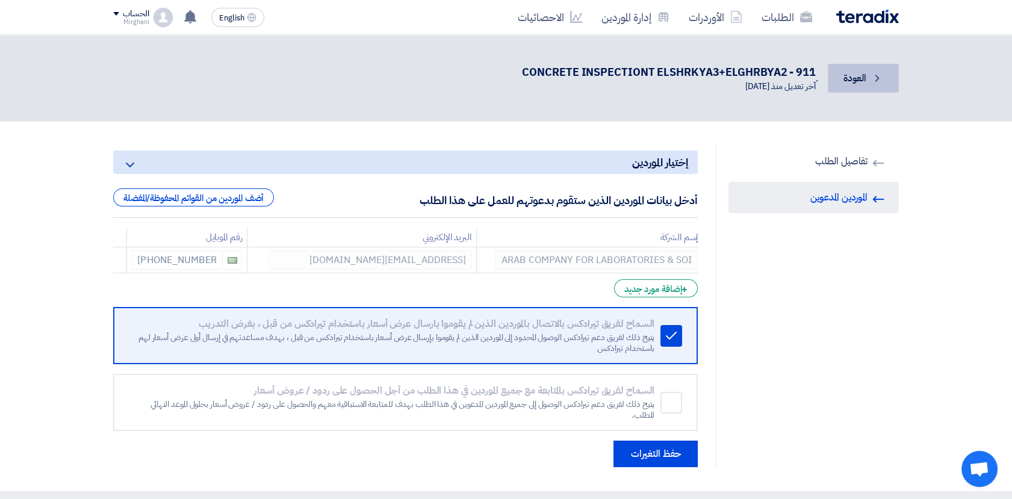
click at [889, 79] on link "Back العودة" at bounding box center [863, 78] width 71 height 29
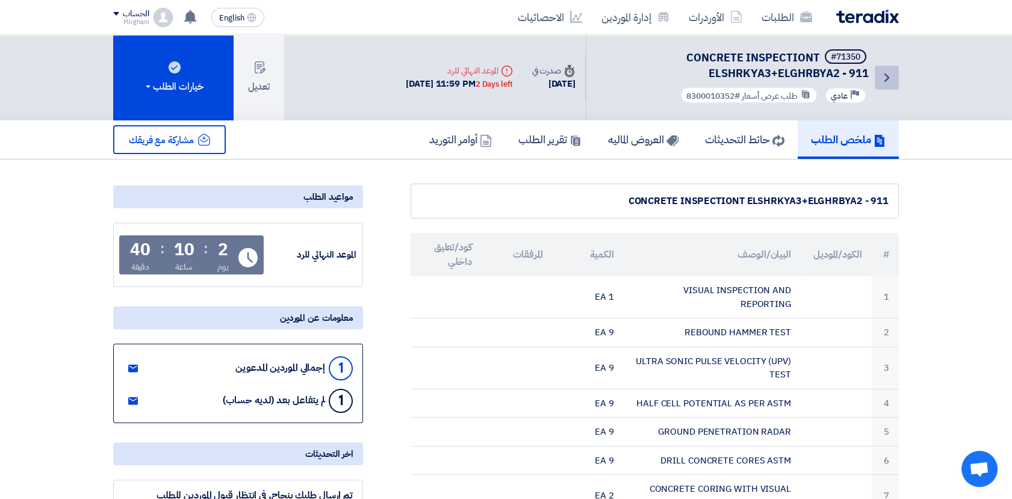
click at [894, 77] on icon "Back" at bounding box center [887, 77] width 14 height 14
